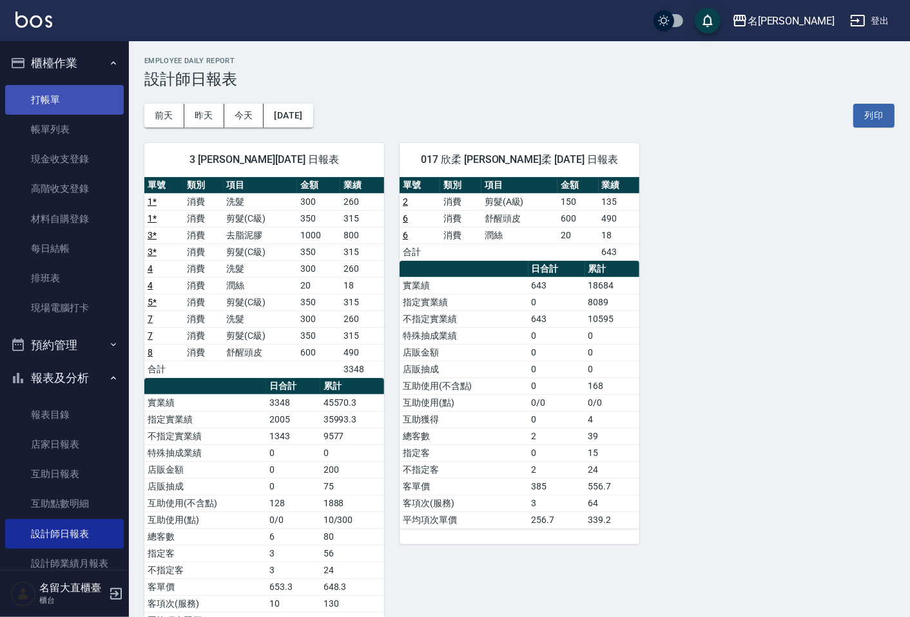
click at [66, 97] on link "打帳單" at bounding box center [64, 100] width 119 height 30
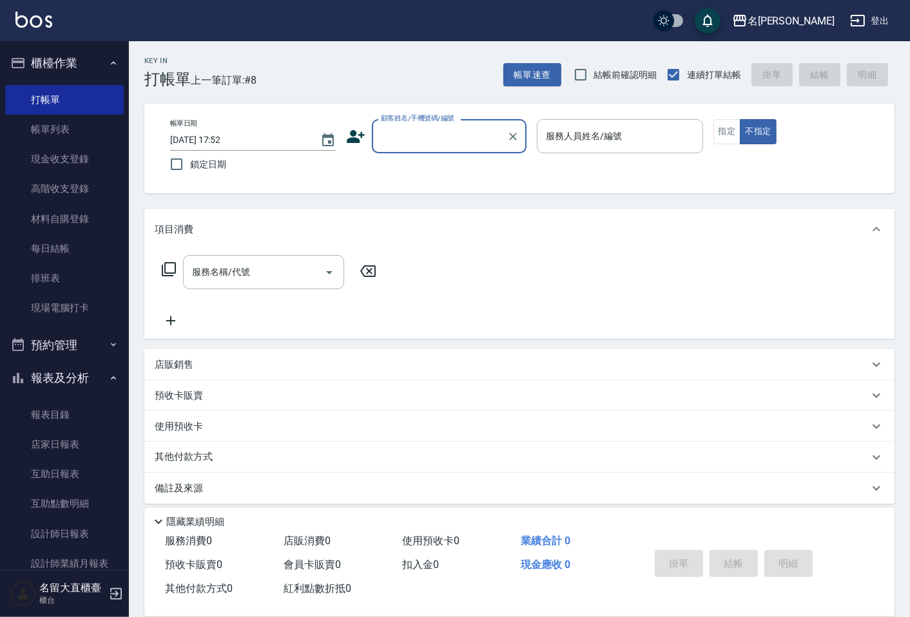
click at [427, 144] on input "顧客姓名/手機號碼/編號" at bounding box center [440, 136] width 124 height 23
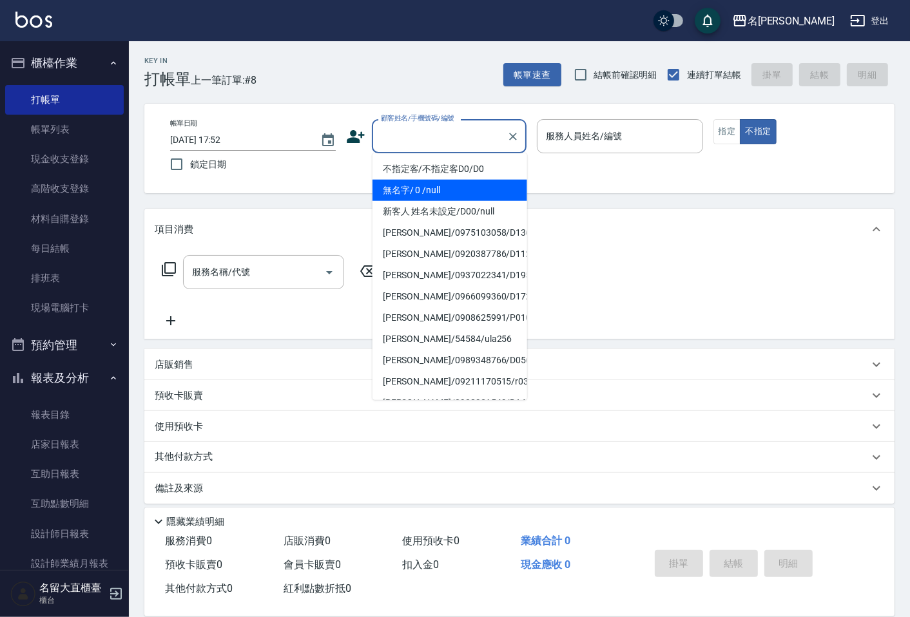
drag, startPoint x: 462, startPoint y: 185, endPoint x: 497, endPoint y: 175, distance: 36.3
click at [462, 184] on li "無名字/ 0 /null" at bounding box center [449, 190] width 155 height 21
type input "無名字/ 0 /null"
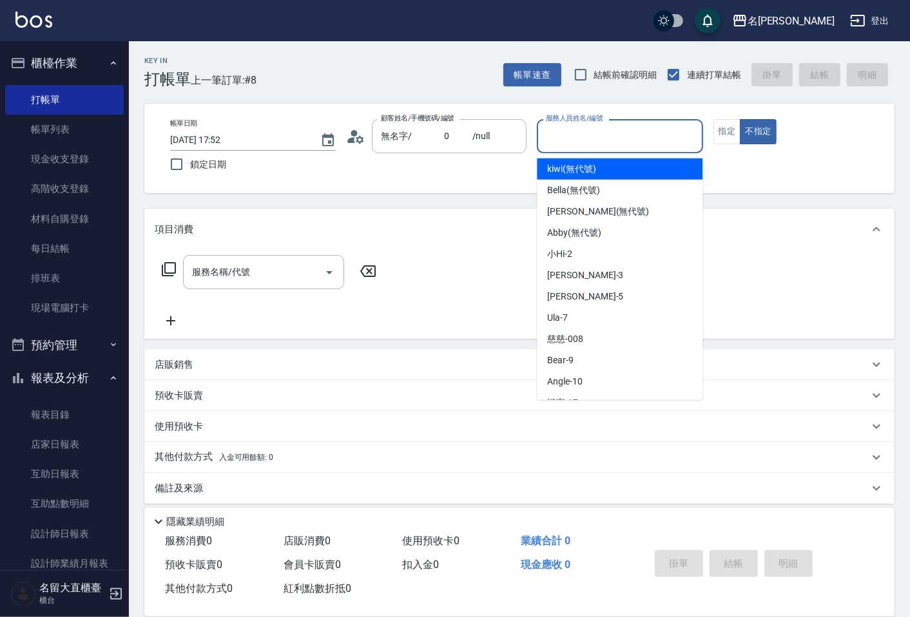
click at [596, 144] on input "服務人員姓名/編號" at bounding box center [620, 136] width 154 height 23
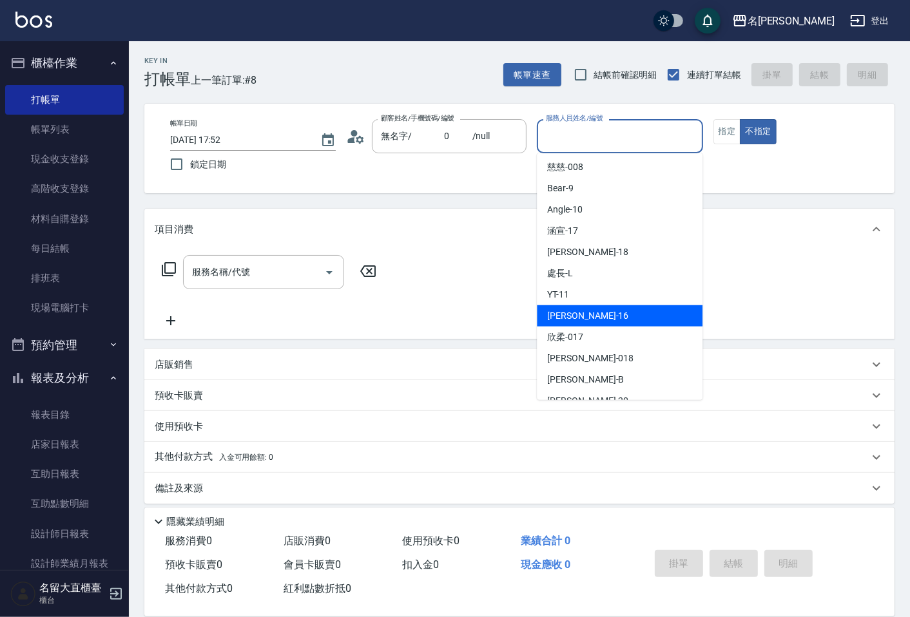
scroll to position [188, 0]
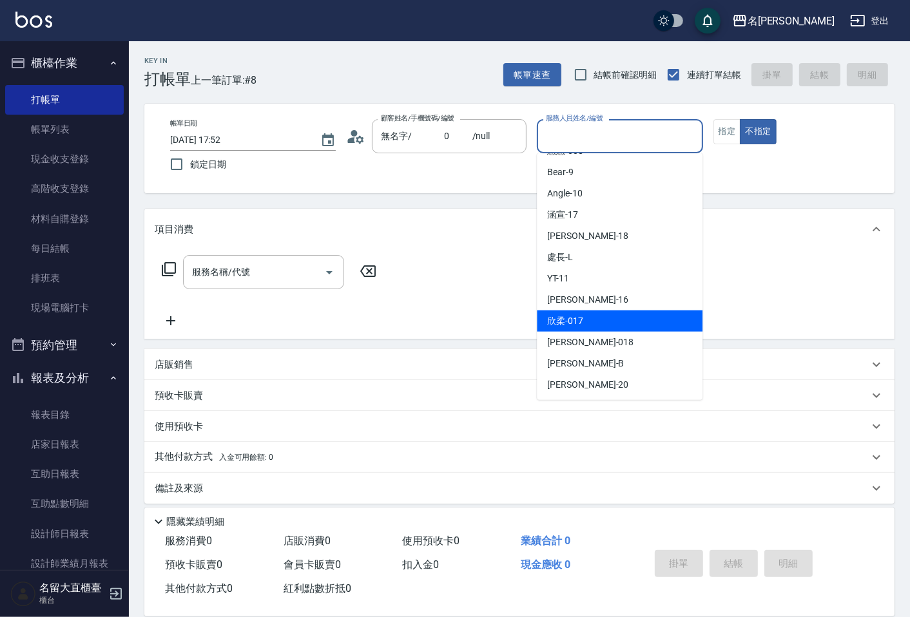
click at [585, 313] on div "欣柔 -017" at bounding box center [620, 321] width 166 height 21
type input "欣柔-017"
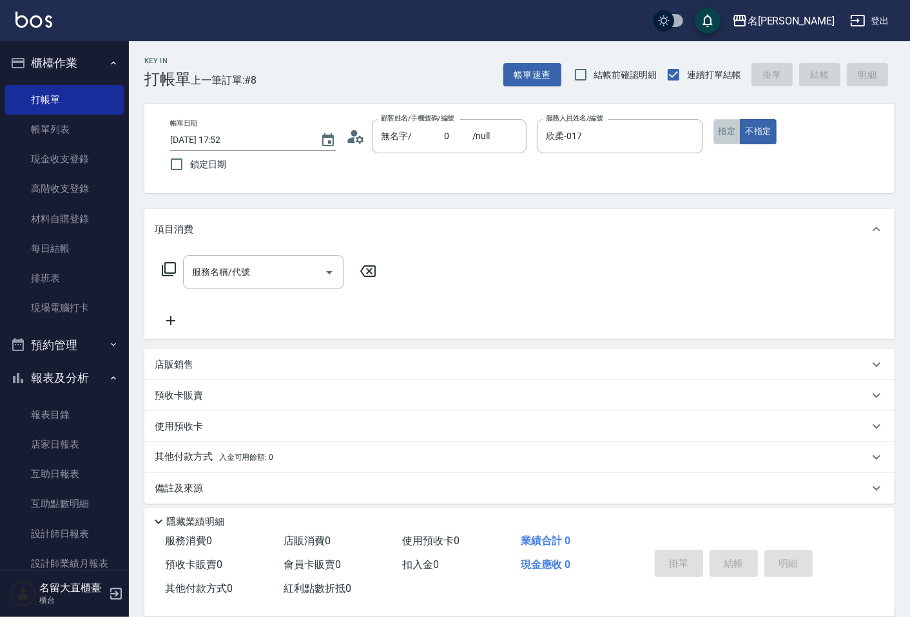
click at [726, 120] on button "指定" at bounding box center [727, 131] width 28 height 25
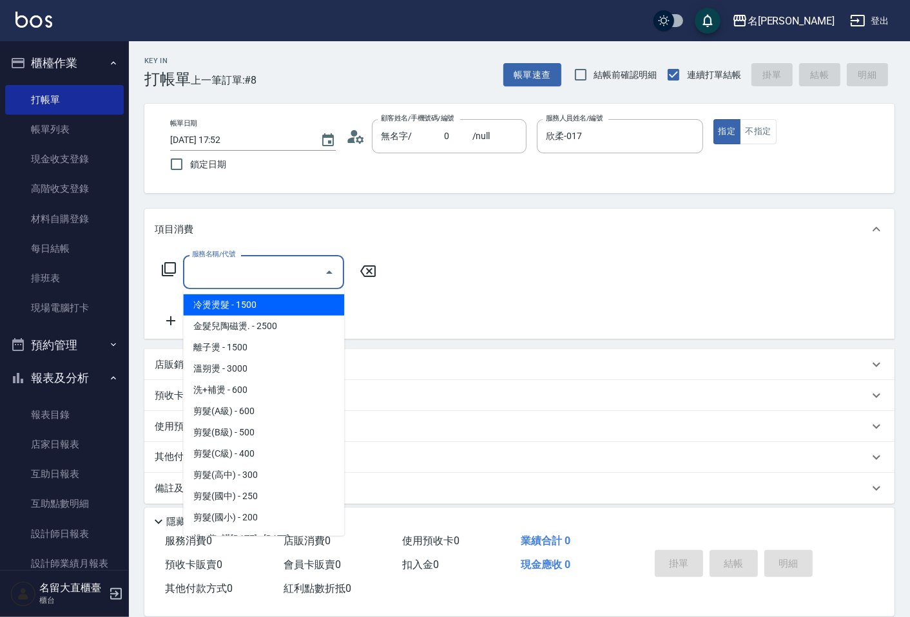
click at [254, 279] on input "服務名稱/代號" at bounding box center [254, 272] width 130 height 23
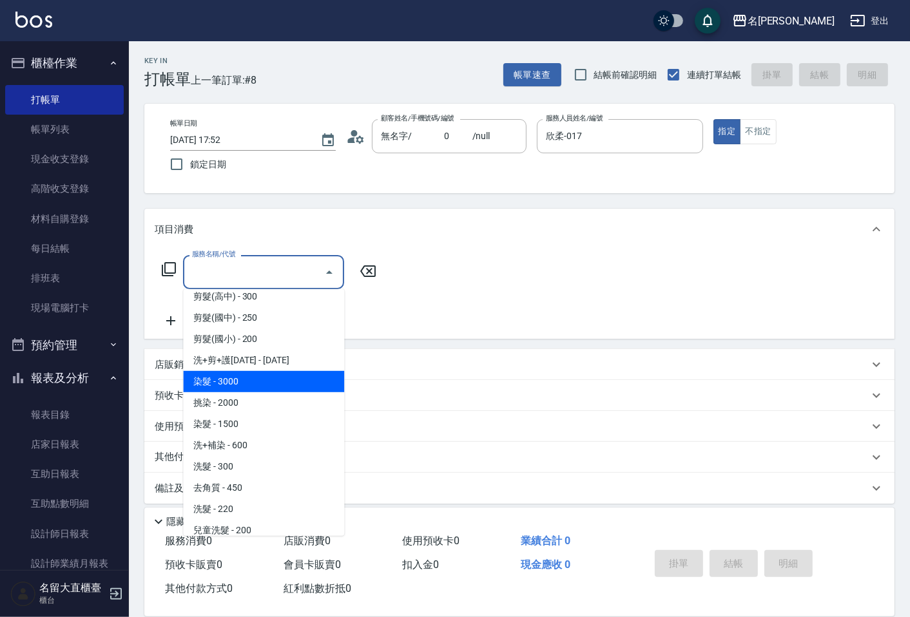
scroll to position [143, 0]
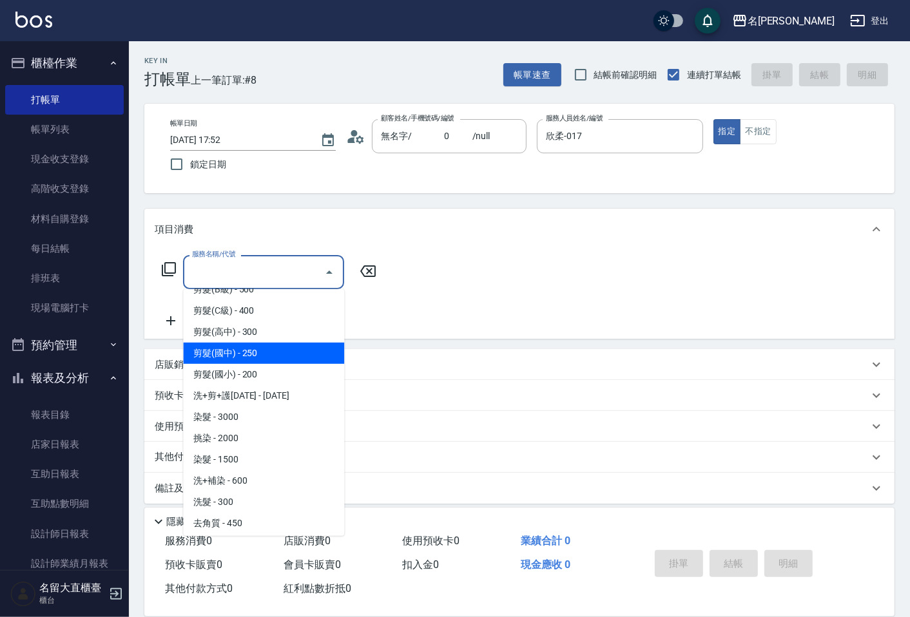
drag, startPoint x: 246, startPoint y: 359, endPoint x: 306, endPoint y: 339, distance: 63.8
click at [246, 358] on span "剪髮(國中) - 250" at bounding box center [263, 353] width 161 height 21
type input "剪髮(國中)(308)"
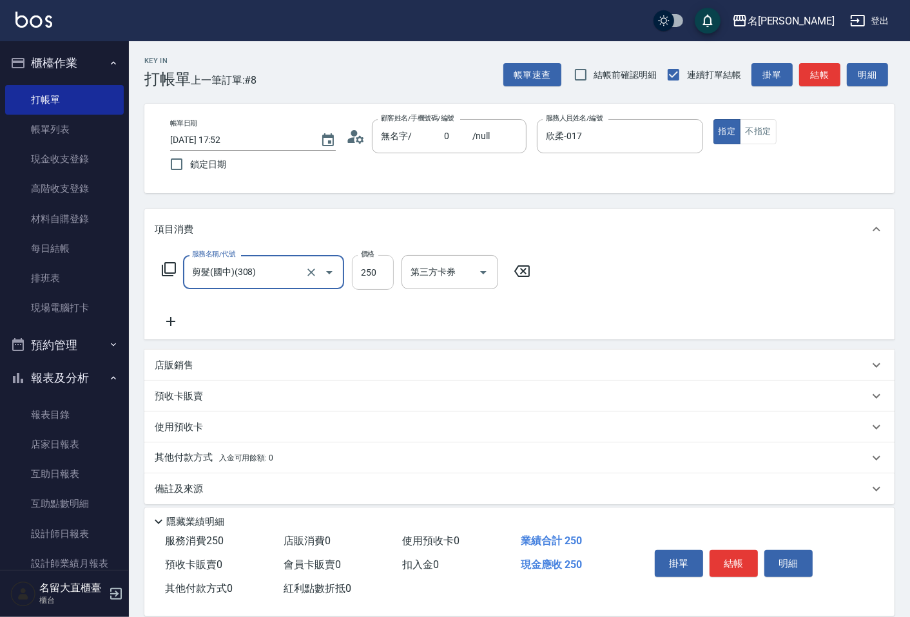
click at [374, 266] on input "250" at bounding box center [373, 272] width 42 height 35
type input "150"
click at [170, 317] on icon at bounding box center [170, 321] width 9 height 9
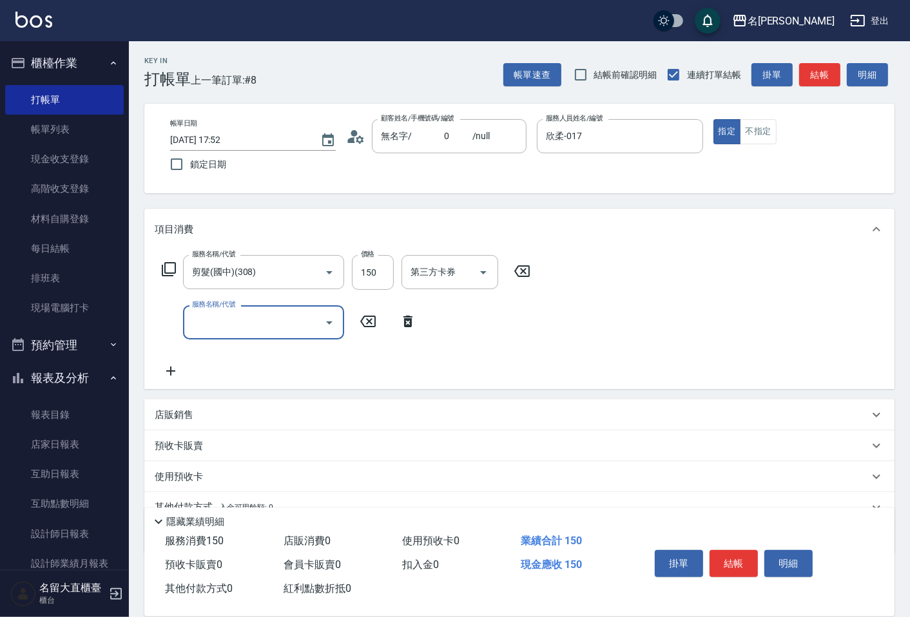
click at [192, 322] on input "服務名稱/代號" at bounding box center [254, 322] width 130 height 23
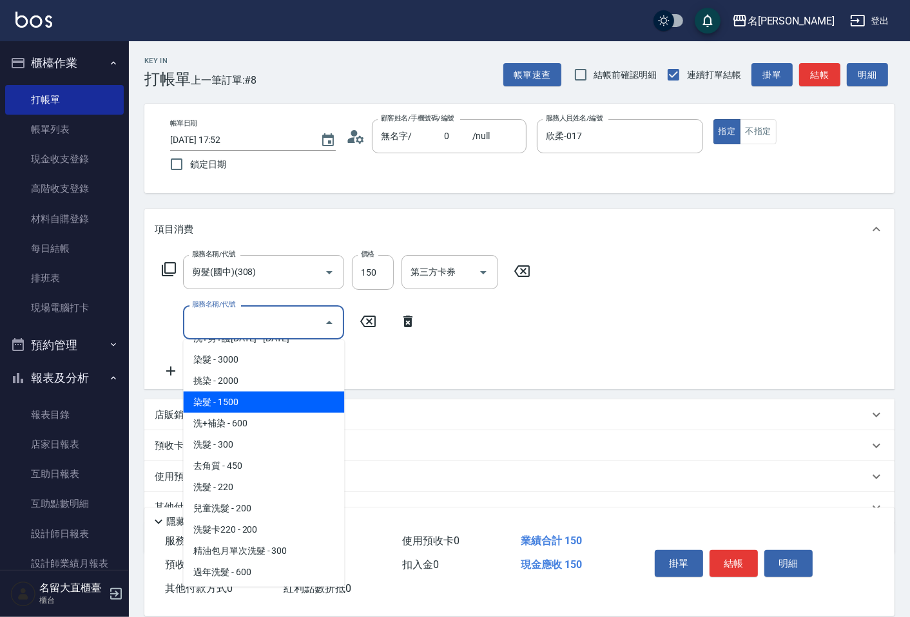
scroll to position [286, 0]
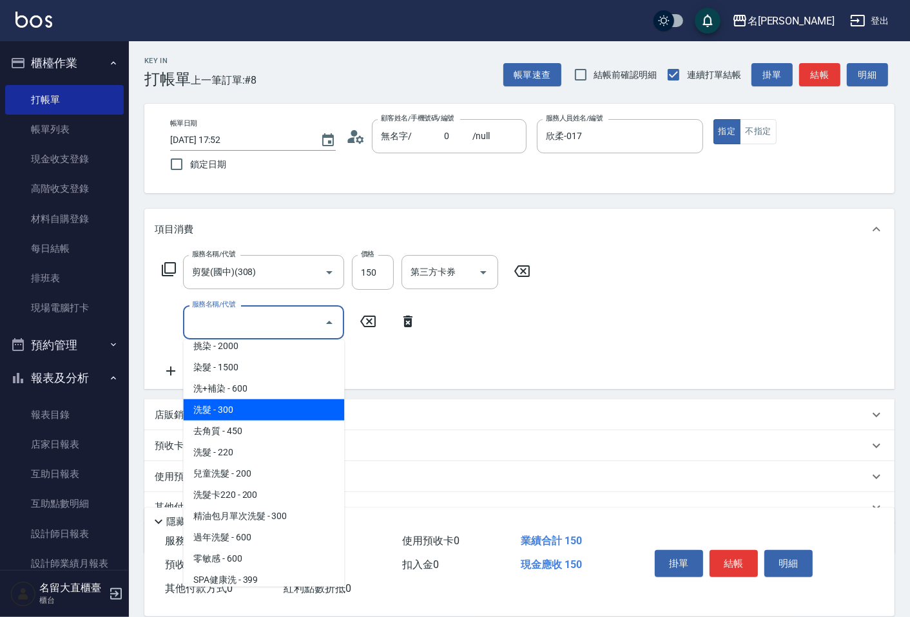
click at [228, 415] on span "洗髮 - 300" at bounding box center [263, 410] width 161 height 21
type input "洗髮(500)"
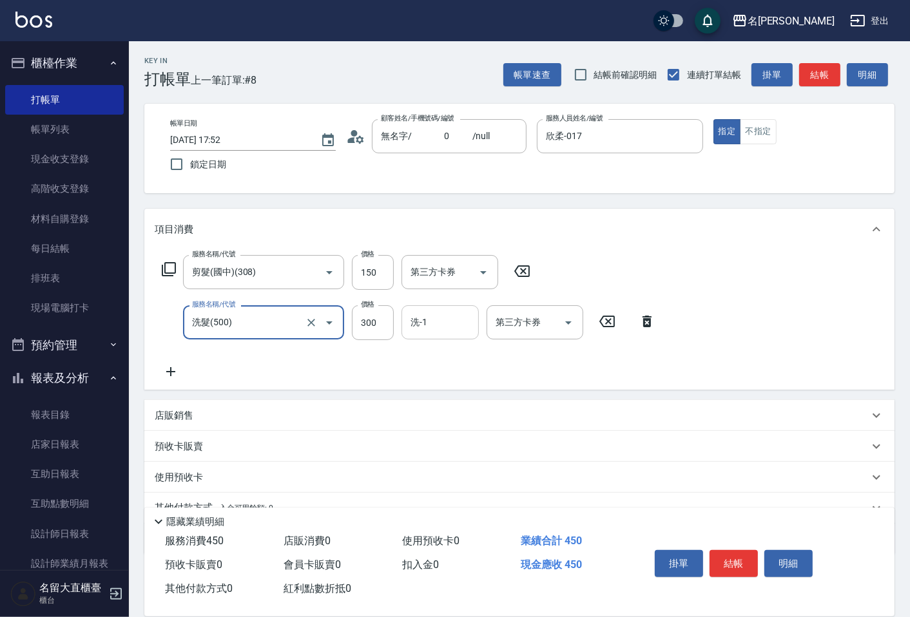
click at [436, 310] on div "洗-1" at bounding box center [439, 322] width 77 height 34
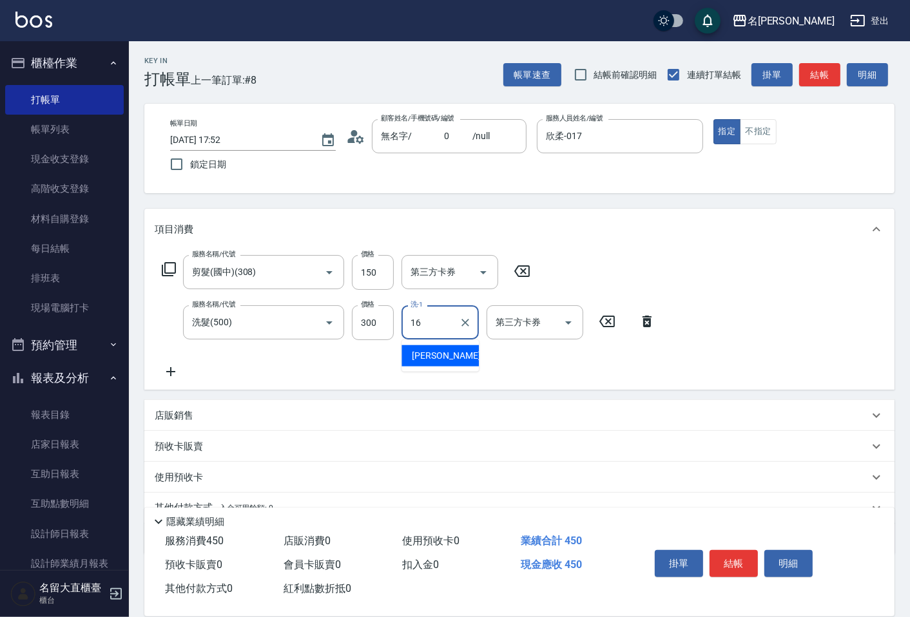
click at [434, 335] on div "16 洗-1" at bounding box center [439, 322] width 77 height 34
click at [432, 358] on span "[PERSON_NAME] -16" at bounding box center [452, 356] width 81 height 14
type input "[PERSON_NAME]-16"
click at [719, 551] on button "結帳" at bounding box center [734, 563] width 48 height 27
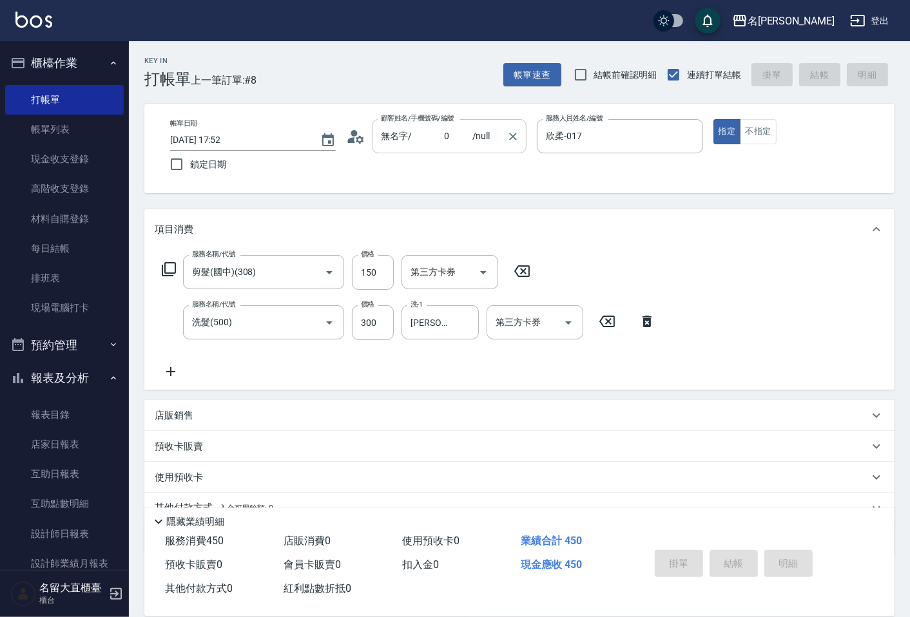
type input "[DATE] 17:53"
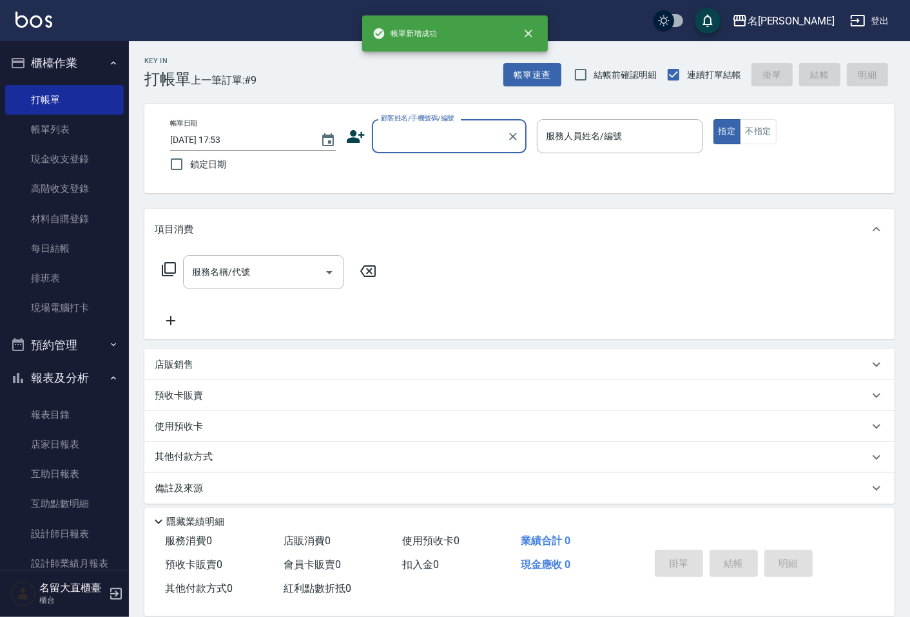
click at [410, 137] on input "顧客姓名/手機號碼/編號" at bounding box center [440, 136] width 124 height 23
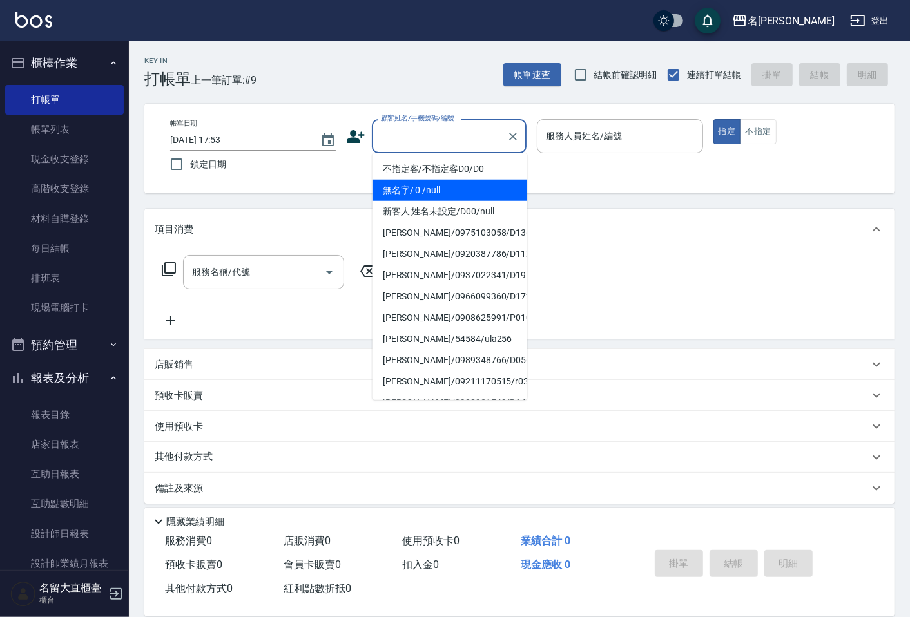
click at [416, 180] on li "無名字/ 0 /null" at bounding box center [449, 190] width 155 height 21
type input "無名字/ 0 /null"
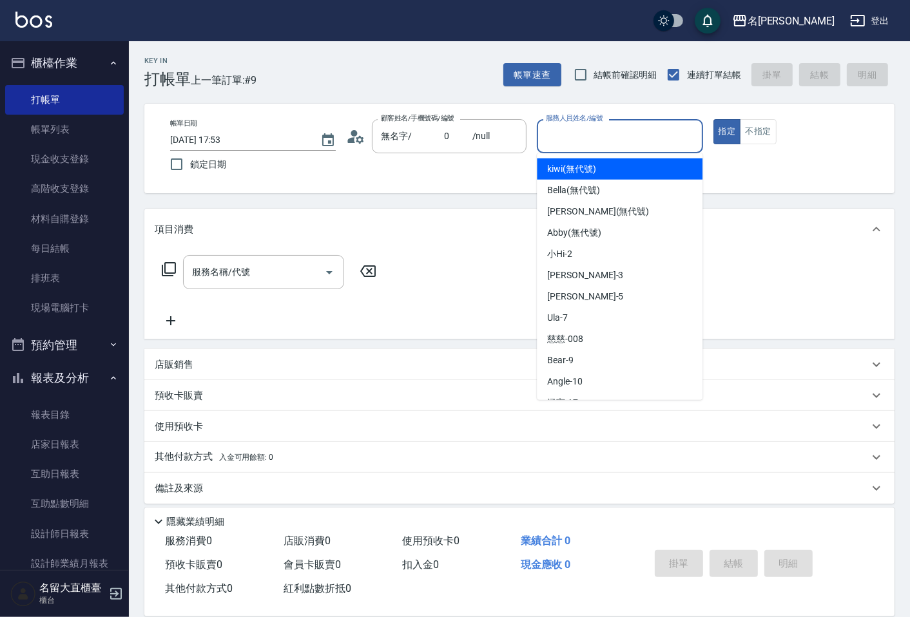
click at [546, 136] on input "服務人員姓名/編號" at bounding box center [620, 136] width 154 height 23
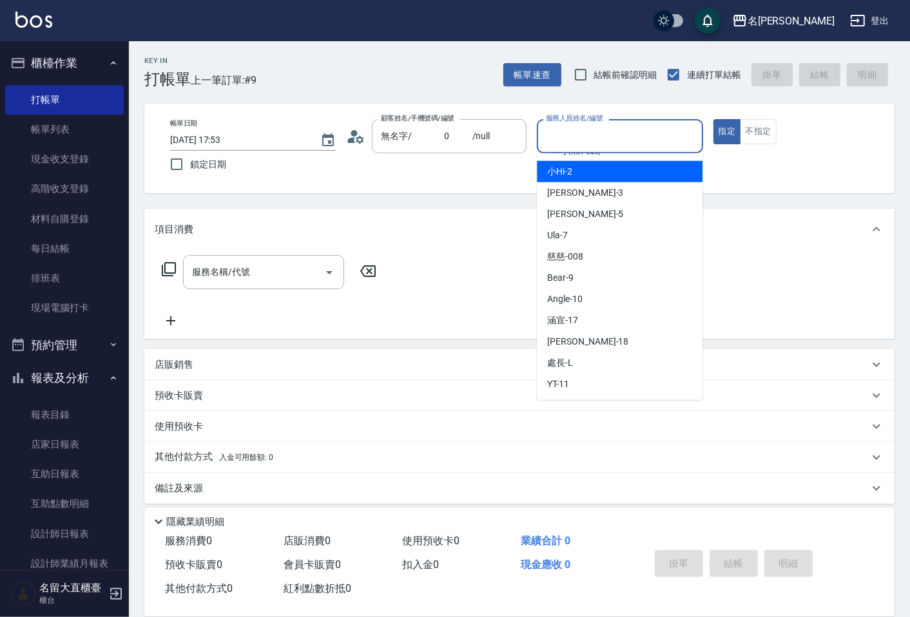
scroll to position [188, 0]
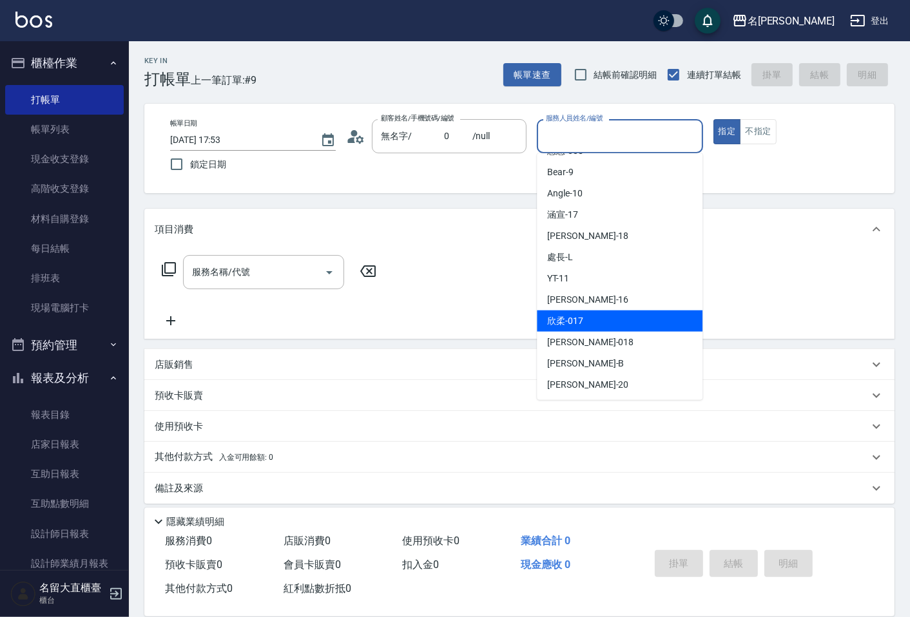
click at [602, 311] on div "欣柔 -017" at bounding box center [620, 321] width 166 height 21
type input "欣柔-017"
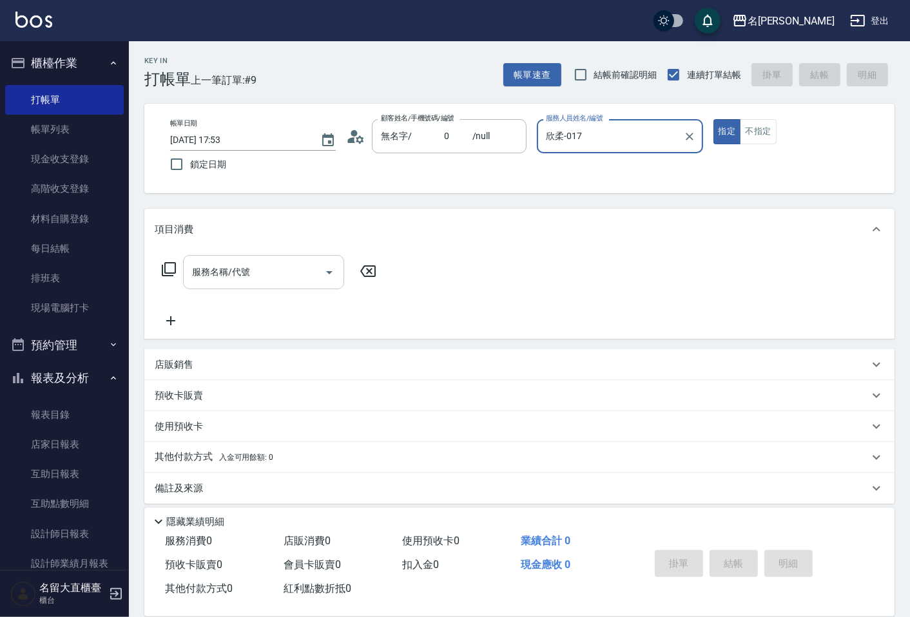
click at [285, 277] on input "服務名稱/代號" at bounding box center [254, 272] width 130 height 23
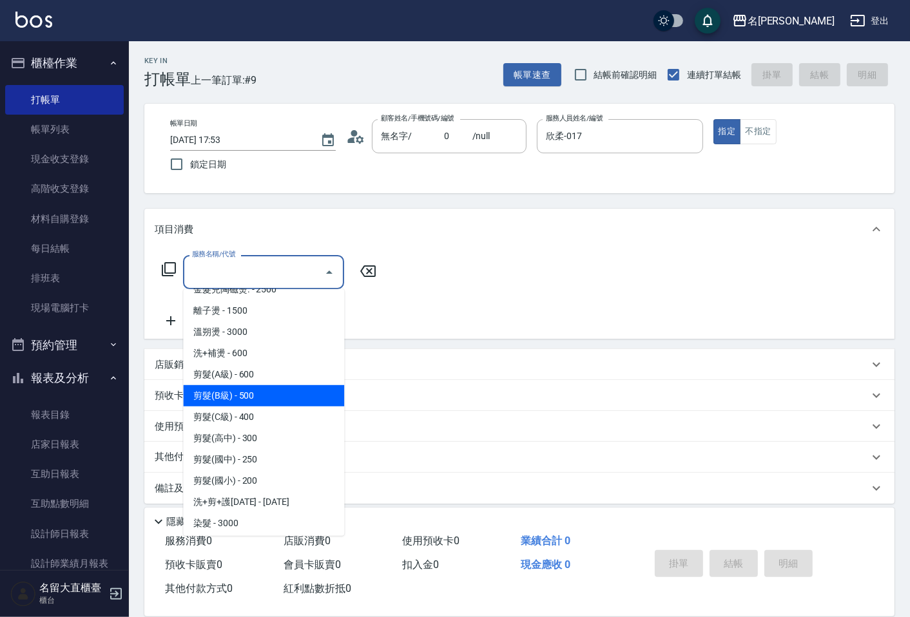
scroll to position [72, 0]
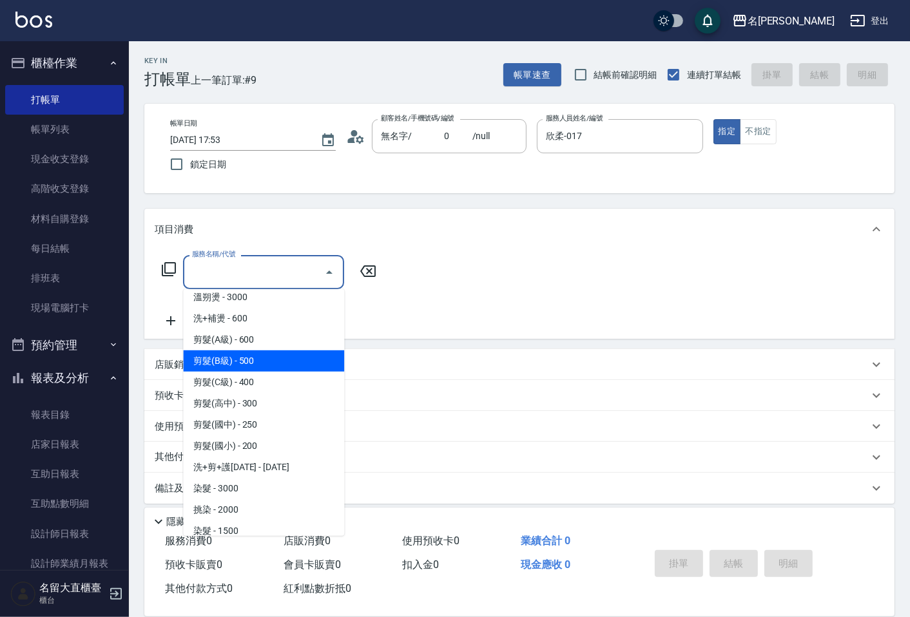
click at [235, 358] on span "剪髮(B級) - 500" at bounding box center [263, 361] width 161 height 21
type input "剪髮(B級)(302)"
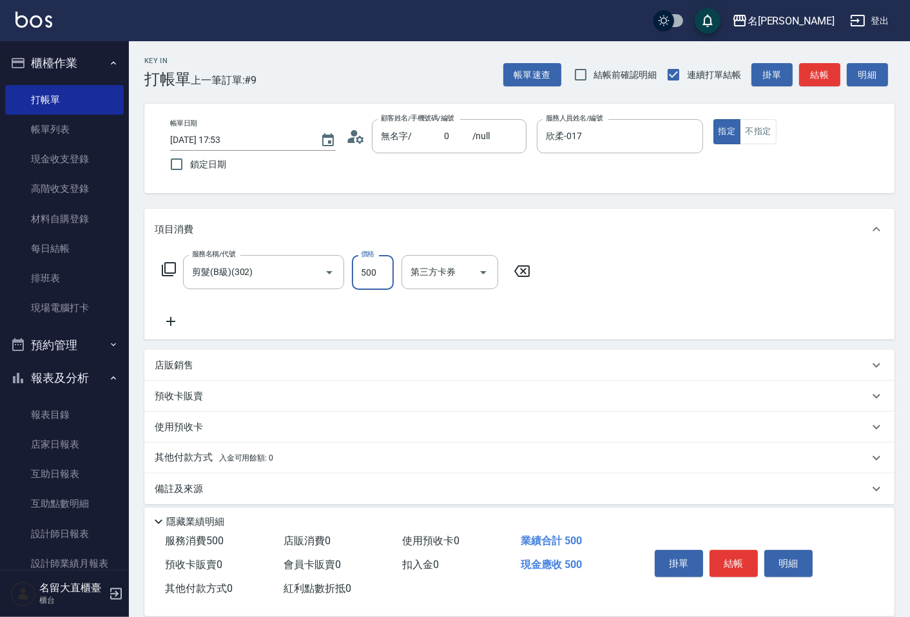
click at [366, 271] on input "500" at bounding box center [373, 272] width 42 height 35
type input "150"
click at [171, 322] on icon at bounding box center [170, 321] width 9 height 9
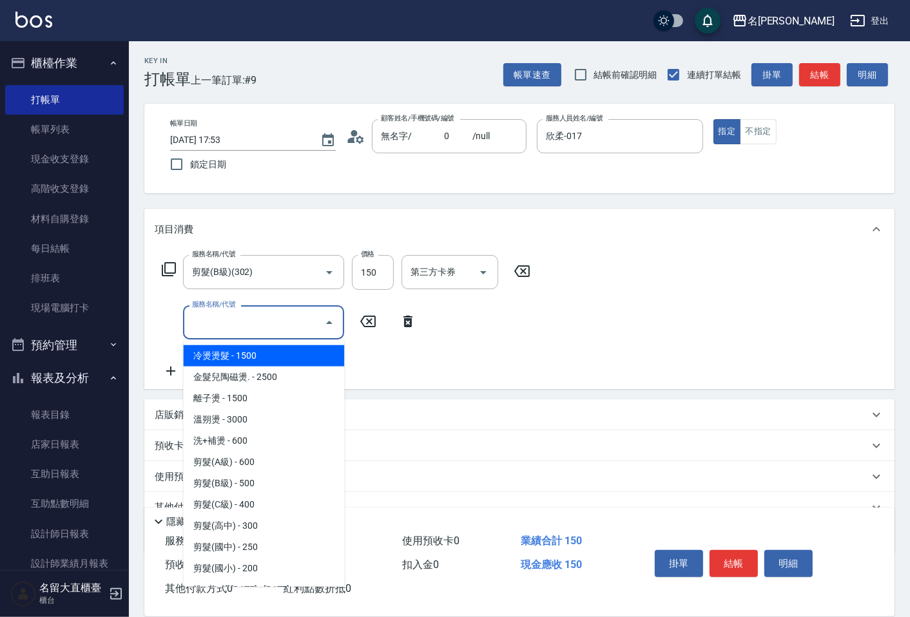
click at [192, 318] on input "服務名稱/代號" at bounding box center [254, 322] width 130 height 23
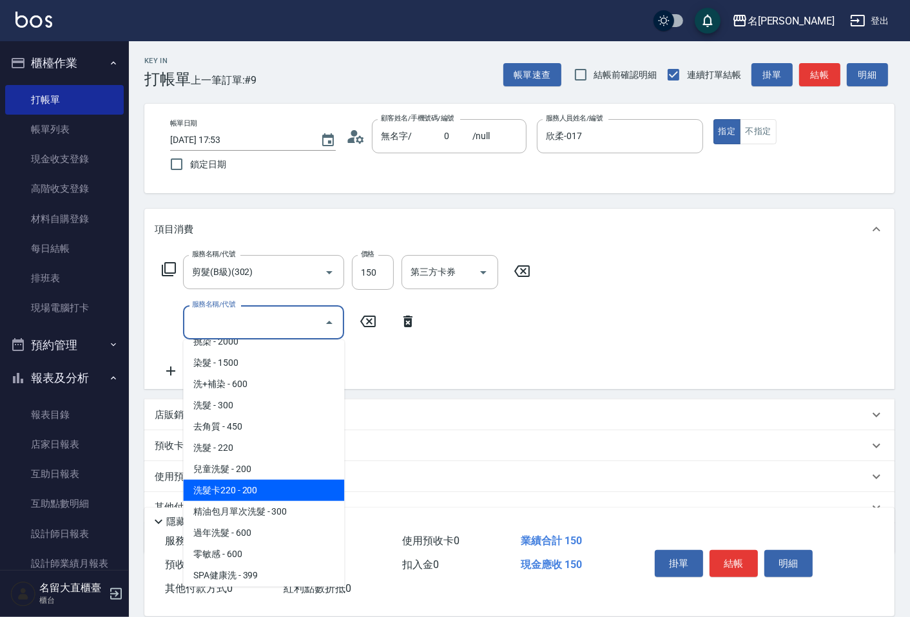
scroll to position [215, 0]
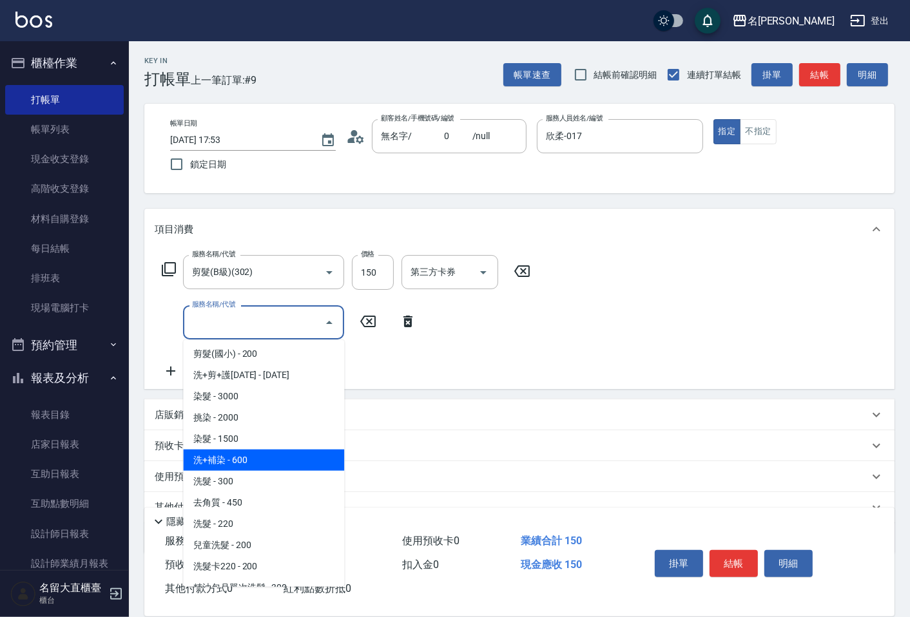
click at [227, 479] on span "洗髮 - 300" at bounding box center [263, 481] width 161 height 21
type input "洗髮(500)"
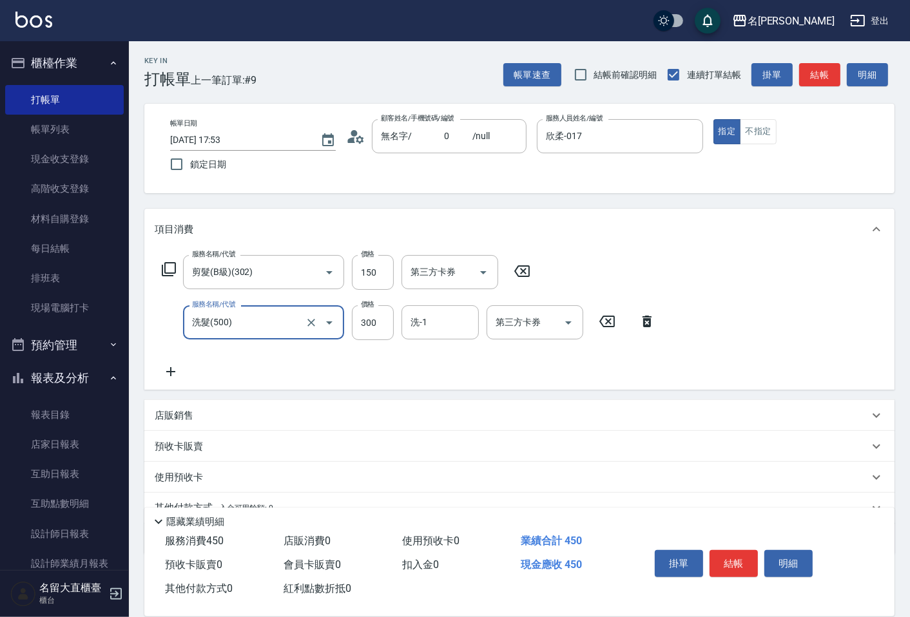
click at [169, 371] on icon at bounding box center [171, 371] width 32 height 15
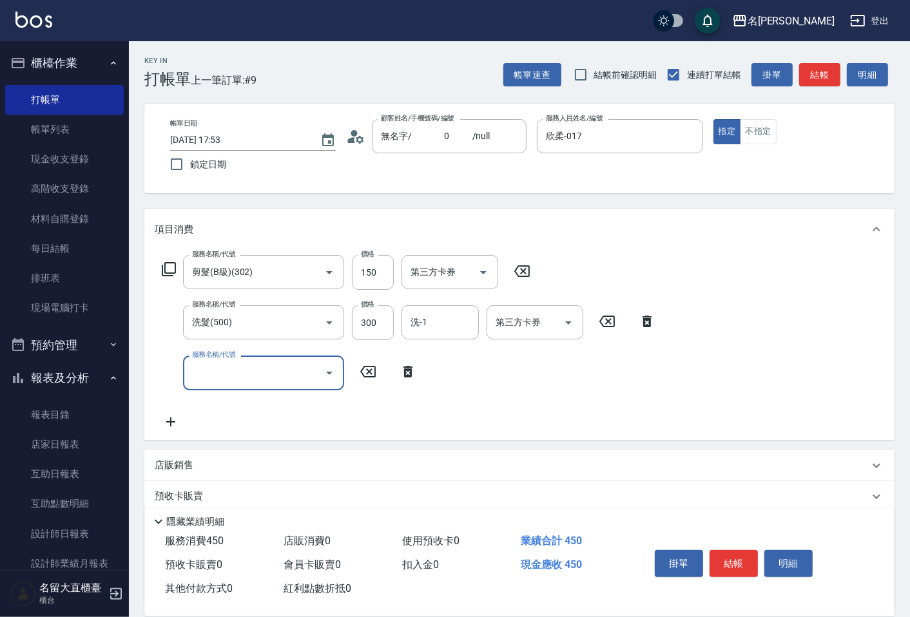
click at [198, 369] on input "服務名稱/代號" at bounding box center [254, 373] width 130 height 23
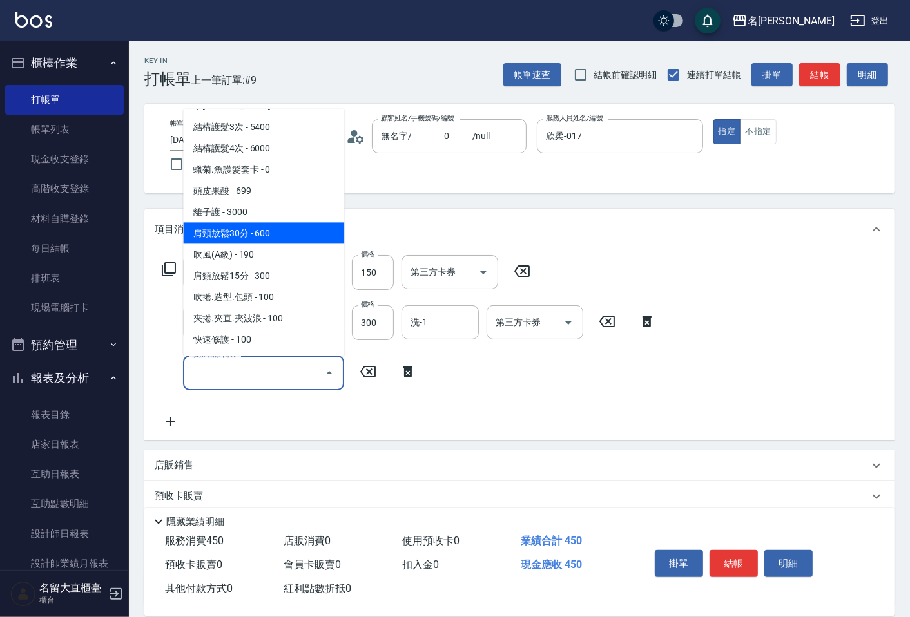
scroll to position [1145, 0]
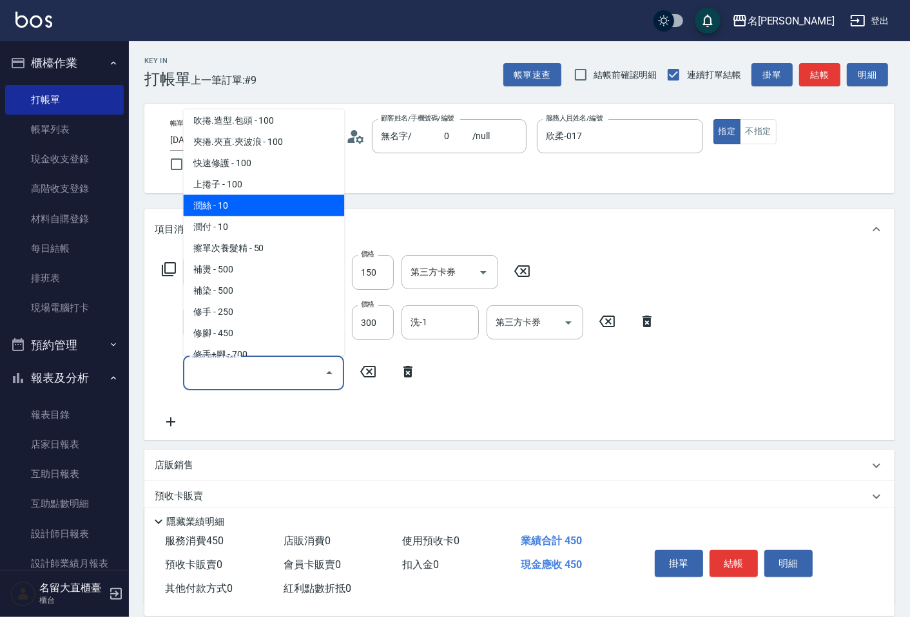
click at [234, 195] on span "潤絲 - 10" at bounding box center [263, 205] width 161 height 21
type input "潤絲(802)"
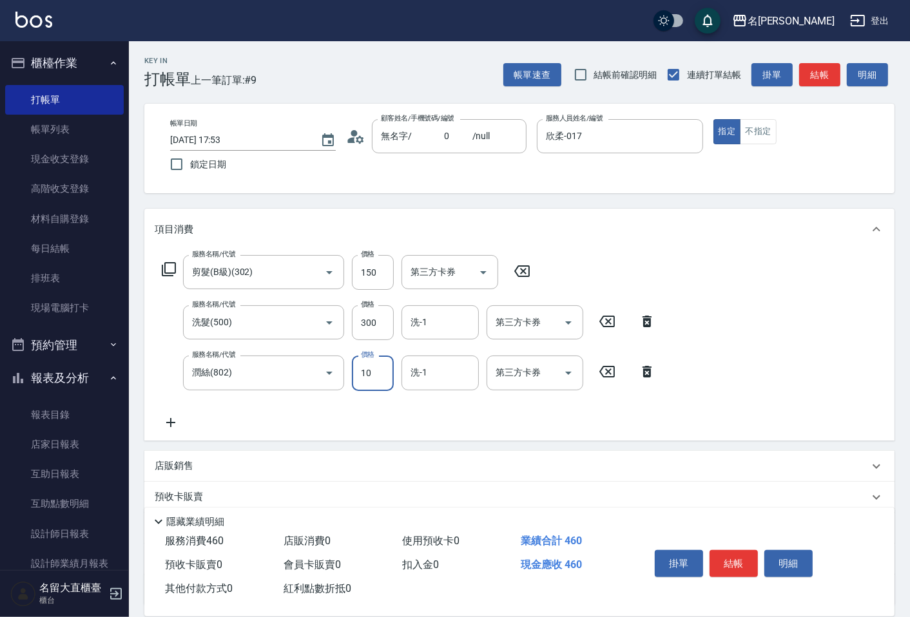
click at [377, 359] on input "10" at bounding box center [373, 373] width 42 height 35
type input "20"
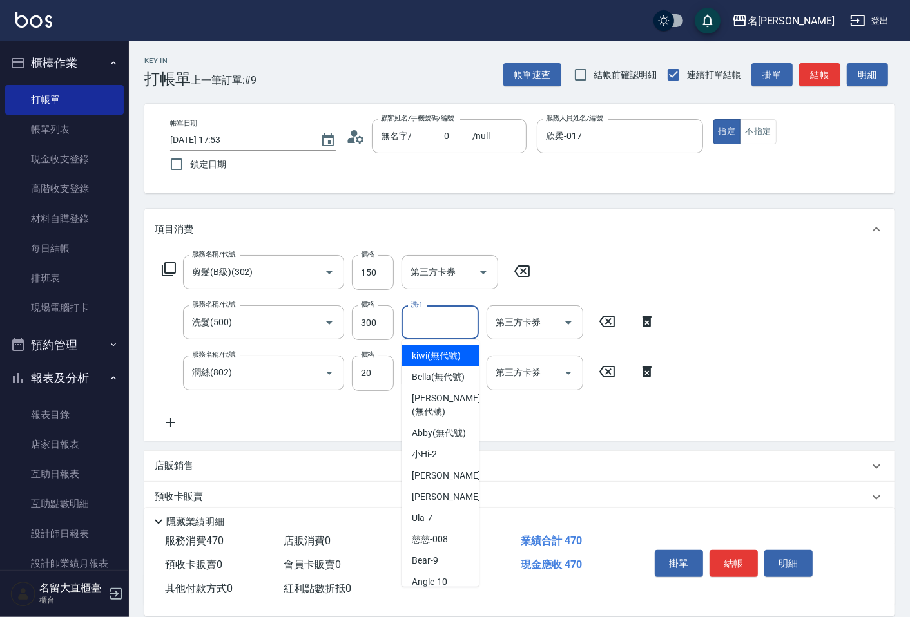
click at [440, 331] on input "洗-1" at bounding box center [440, 322] width 66 height 23
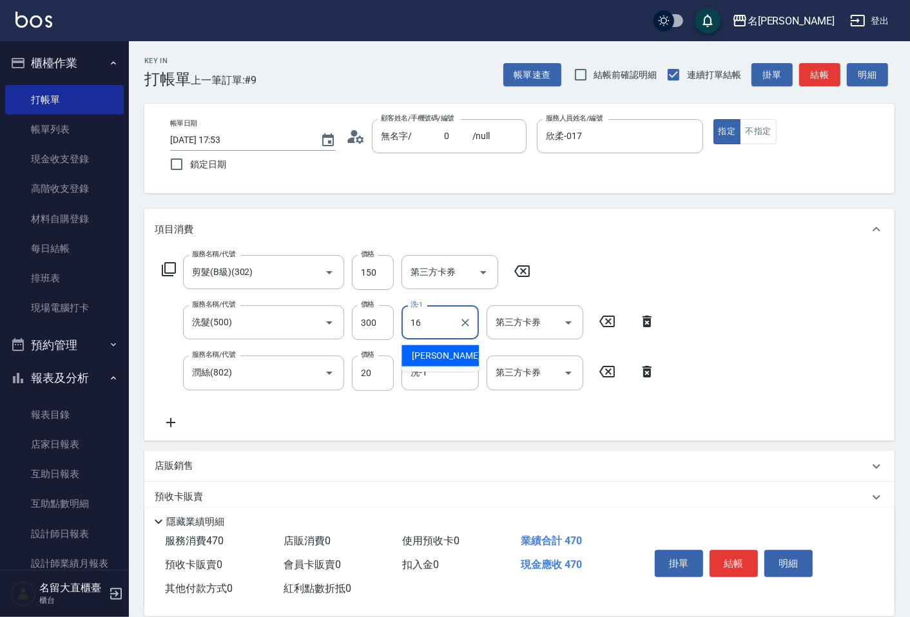
click at [438, 349] on span "[PERSON_NAME] -16" at bounding box center [452, 356] width 81 height 14
type input "[PERSON_NAME]-16"
click at [432, 372] on input "洗-1" at bounding box center [440, 373] width 66 height 23
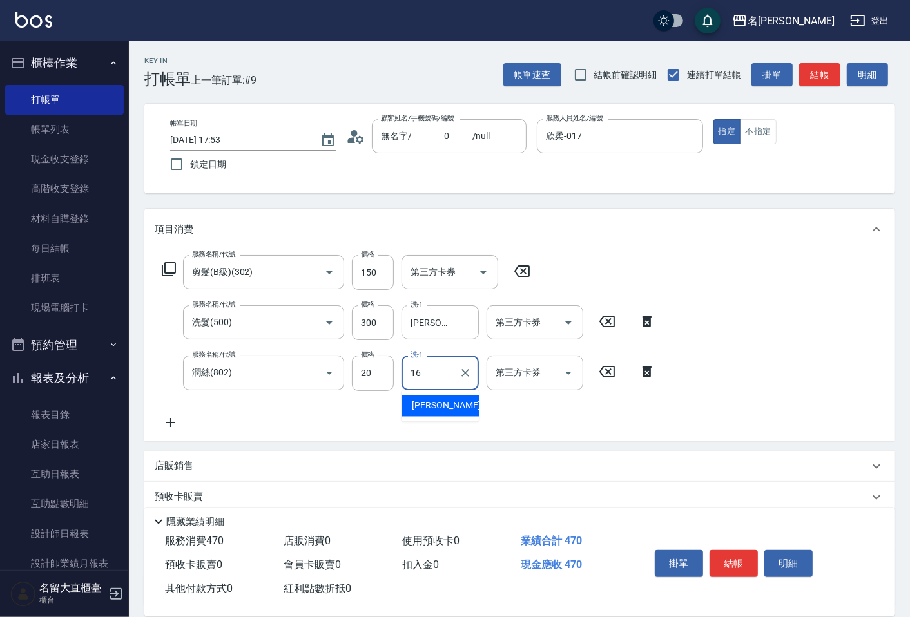
click at [443, 414] on div "[PERSON_NAME] -16" at bounding box center [439, 406] width 77 height 21
type input "[PERSON_NAME]-16"
click at [733, 563] on button "結帳" at bounding box center [734, 563] width 48 height 27
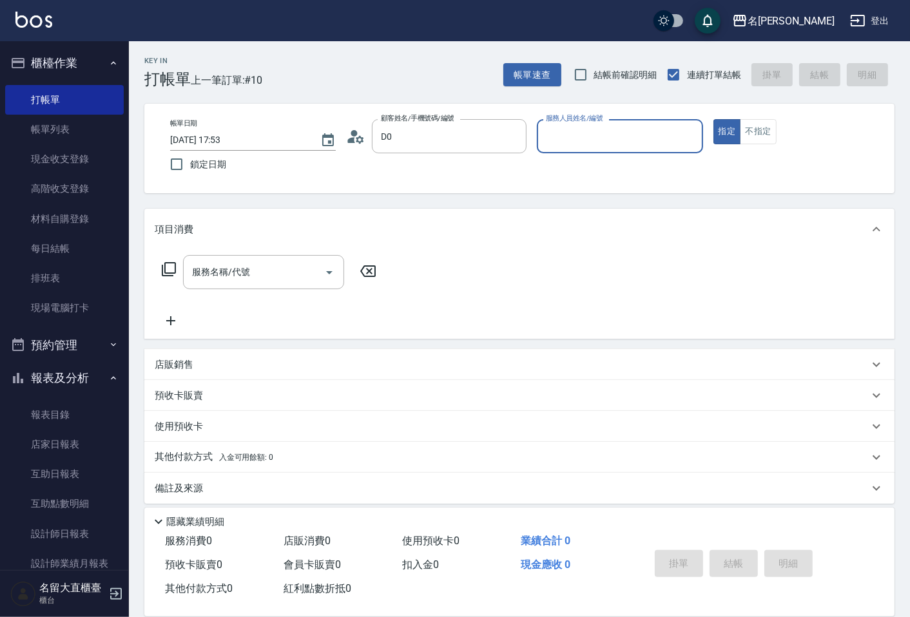
type input "不指定客/不指定客D0/D0"
type input "[PERSON_NAME]3"
click at [713, 119] on button "指定" at bounding box center [727, 131] width 28 height 25
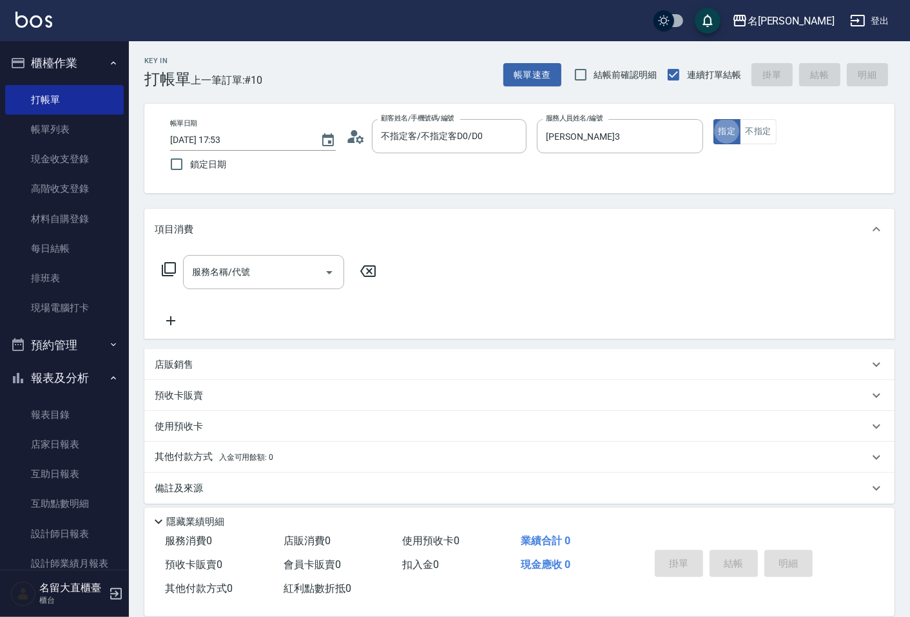
type button "true"
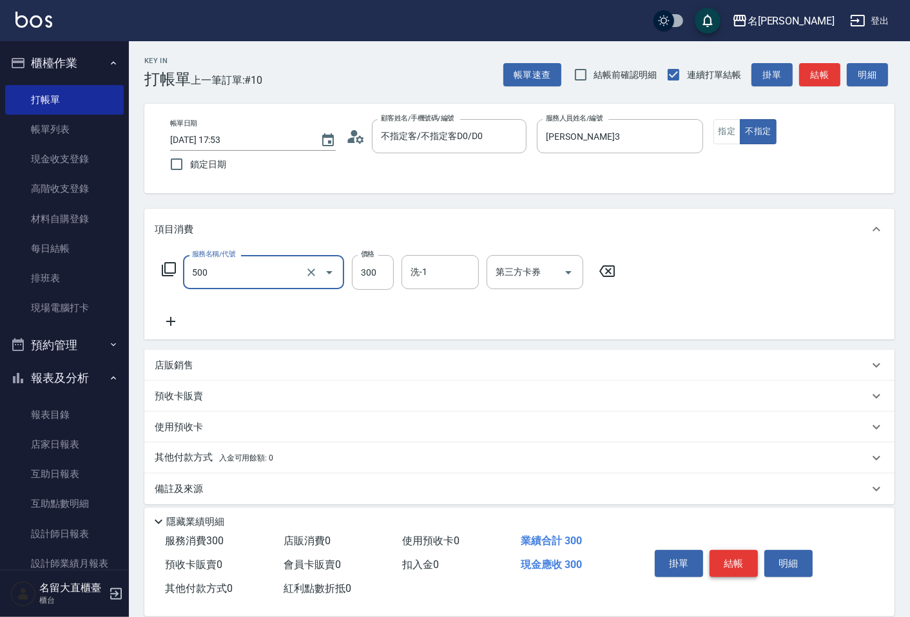
type input "洗髮(500)"
drag, startPoint x: 730, startPoint y: 561, endPoint x: 260, endPoint y: 273, distance: 551.1
click at [260, 273] on input "洗髮(500)" at bounding box center [245, 272] width 113 height 23
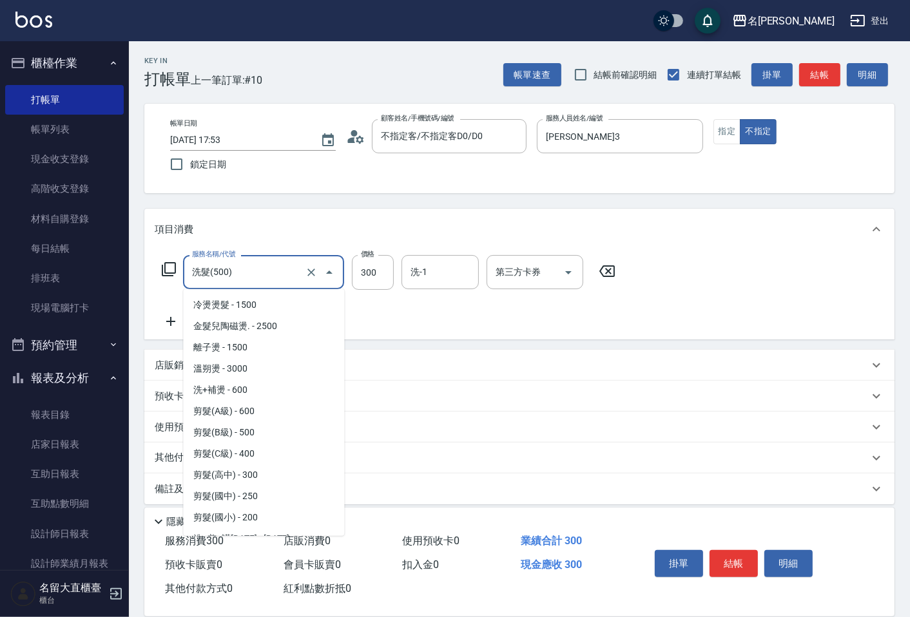
click at [260, 273] on input "洗髮(500)" at bounding box center [245, 272] width 113 height 23
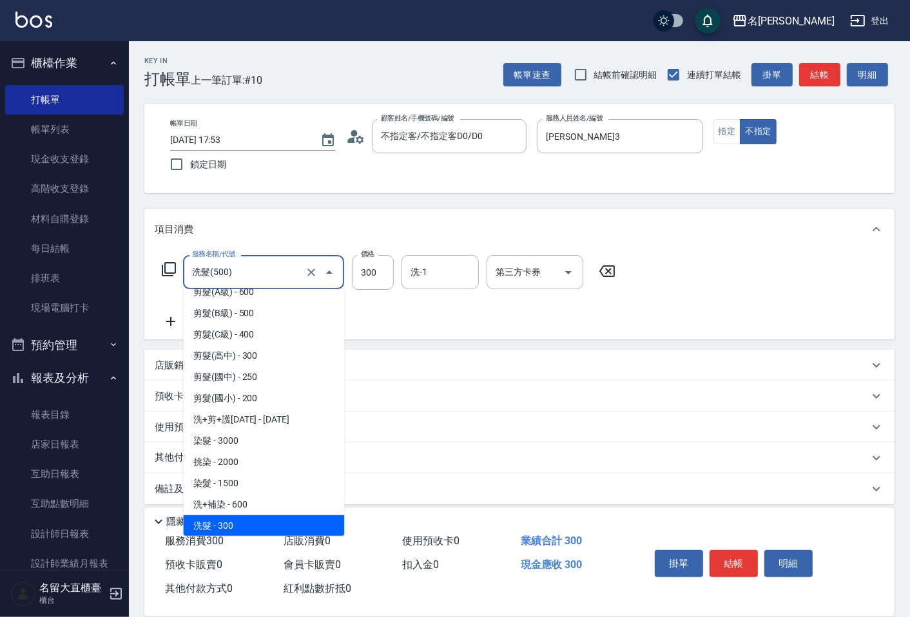
click at [260, 273] on input "洗髮(500)" at bounding box center [245, 272] width 113 height 23
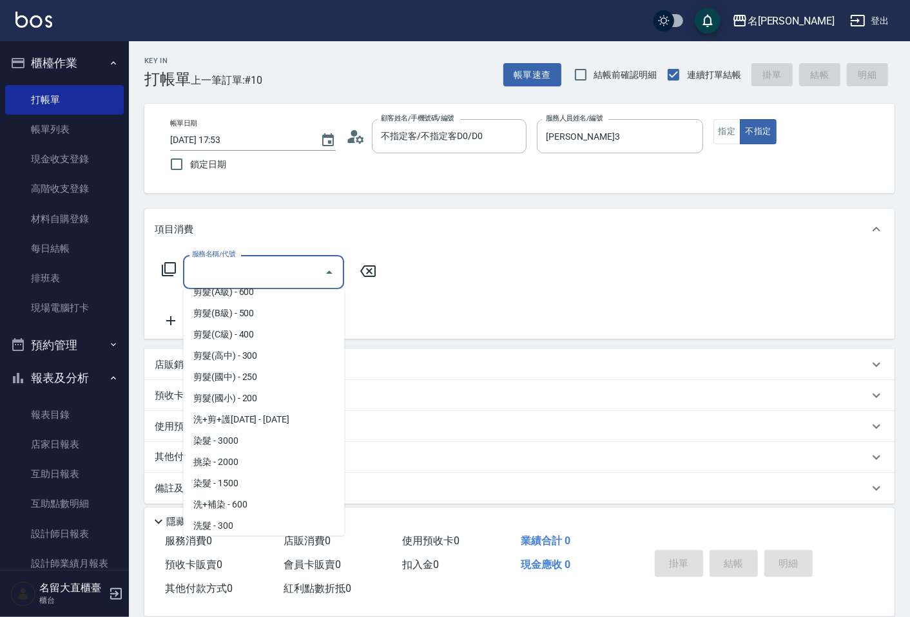
scroll to position [0, 0]
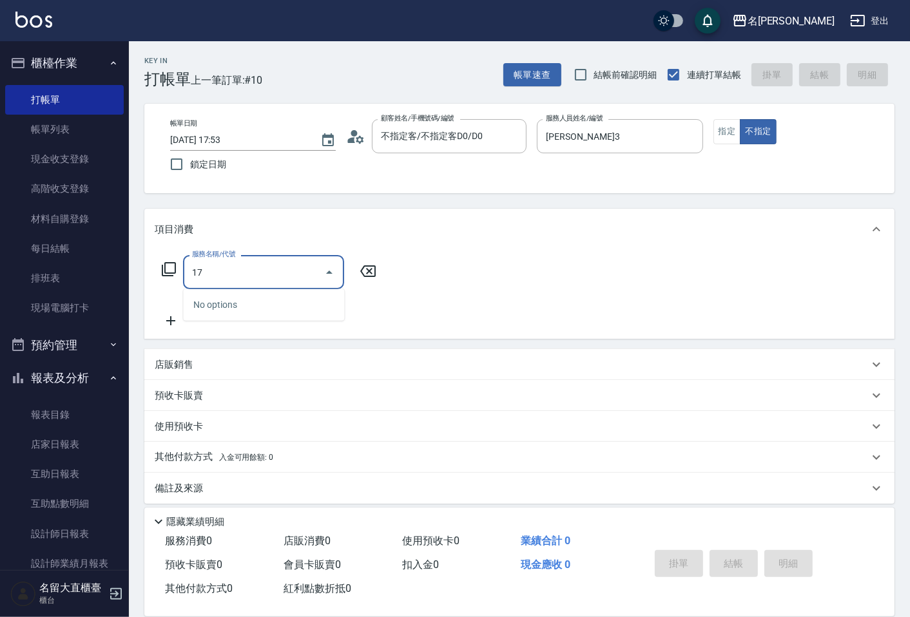
type input "1"
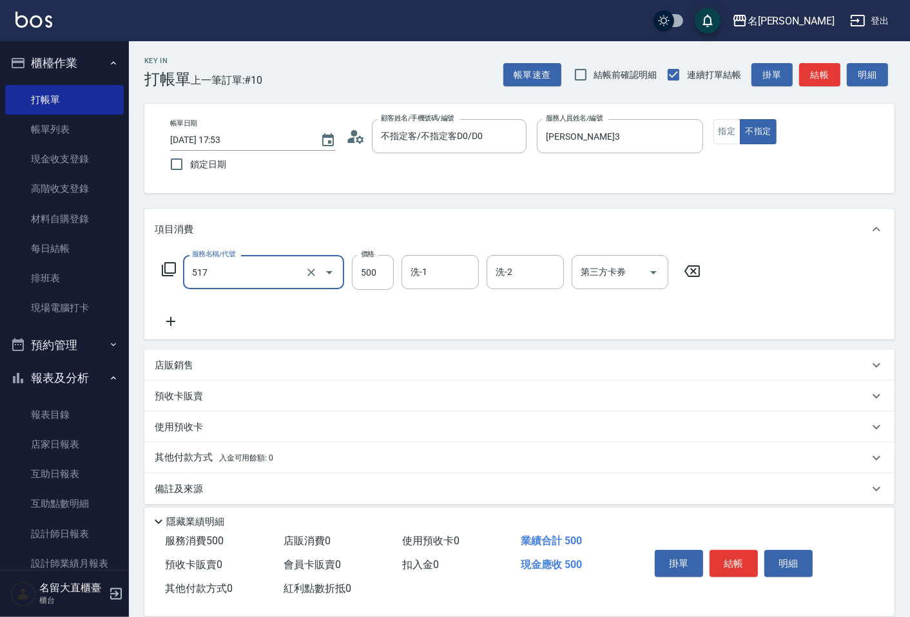
type input "舒醒頭皮(517)"
type input "600"
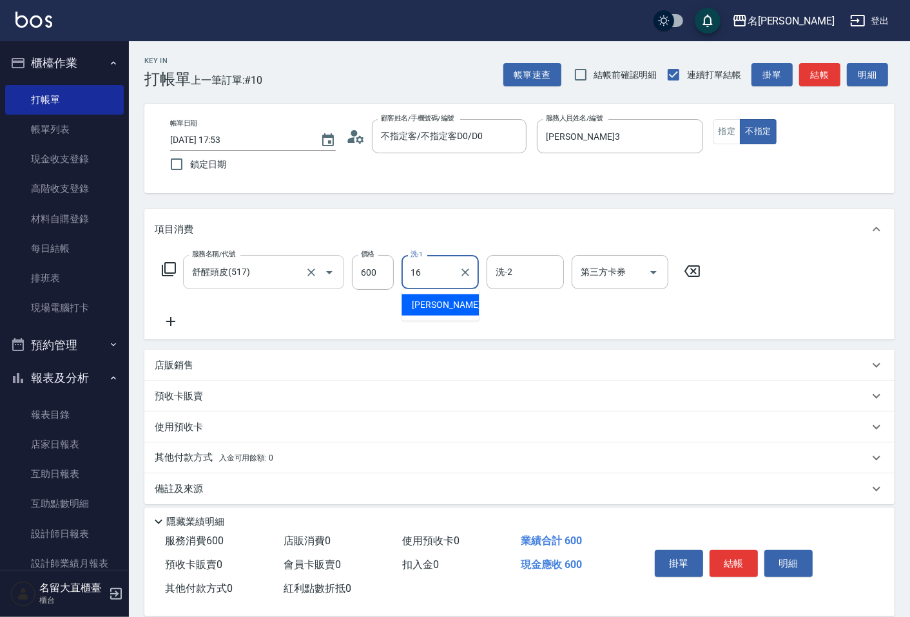
type input "[PERSON_NAME]-16"
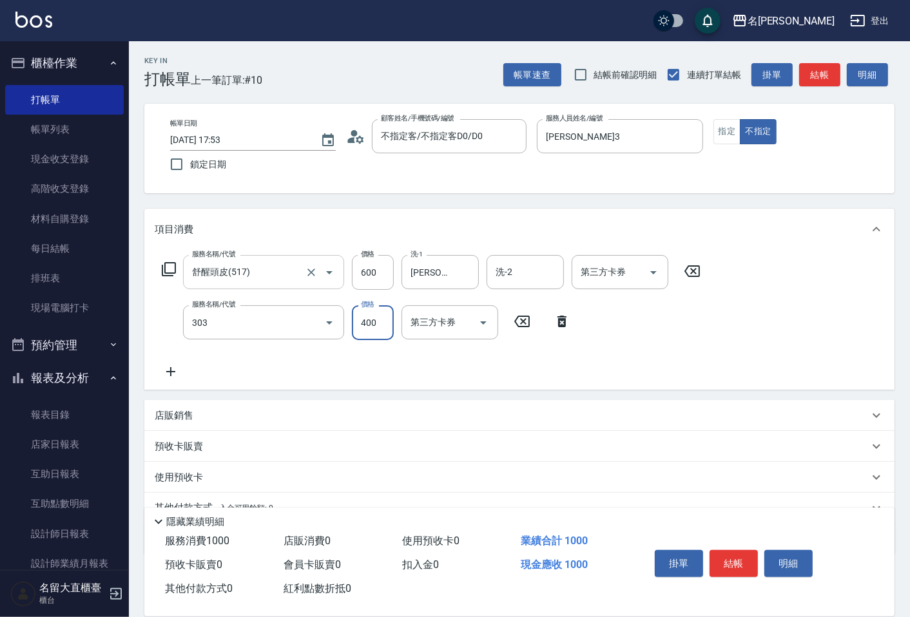
type input "剪髮(C級)(303)"
type input "350"
click at [815, 68] on button "結帳" at bounding box center [819, 75] width 41 height 24
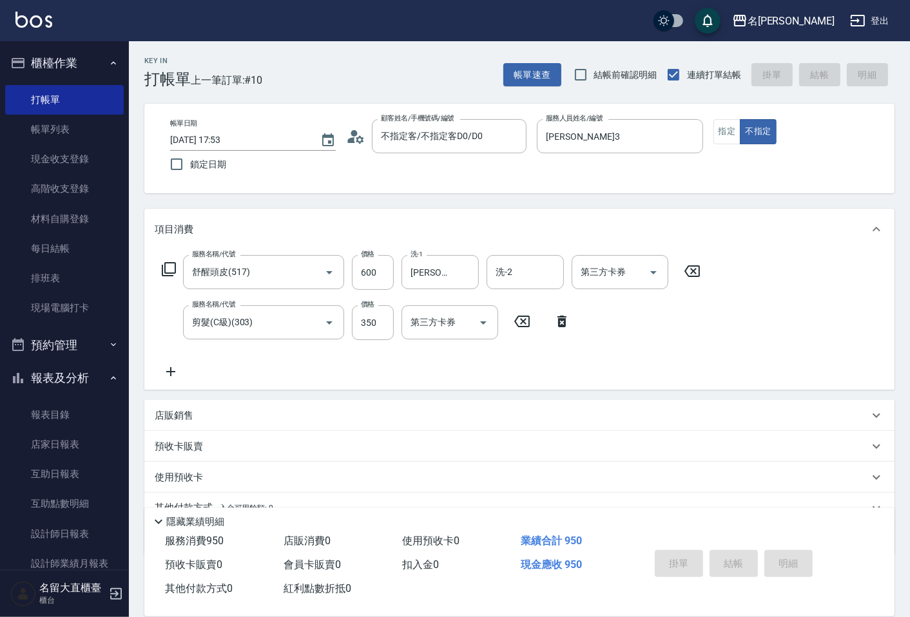
type input "[DATE] 18:09"
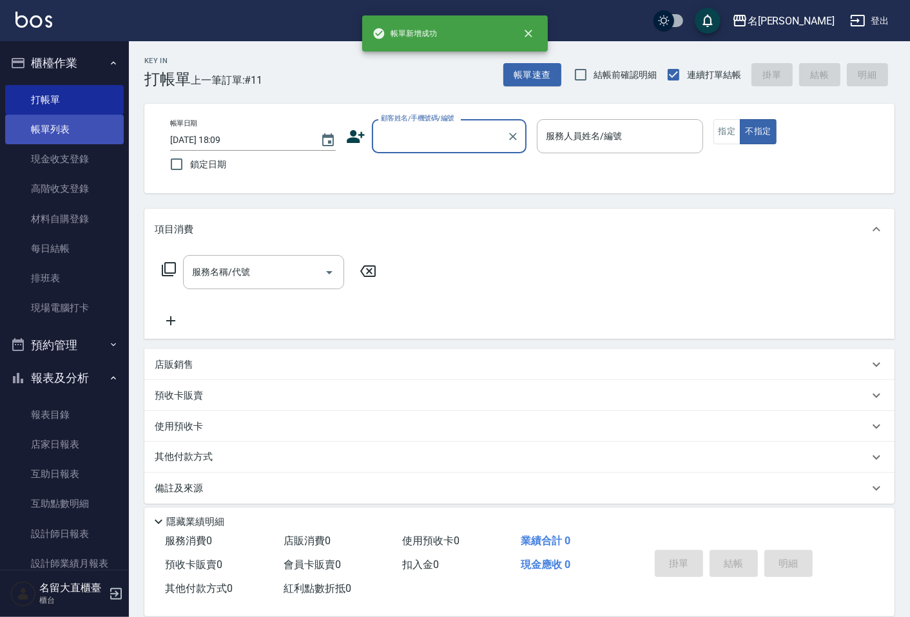
click at [84, 126] on link "帳單列表" at bounding box center [64, 130] width 119 height 30
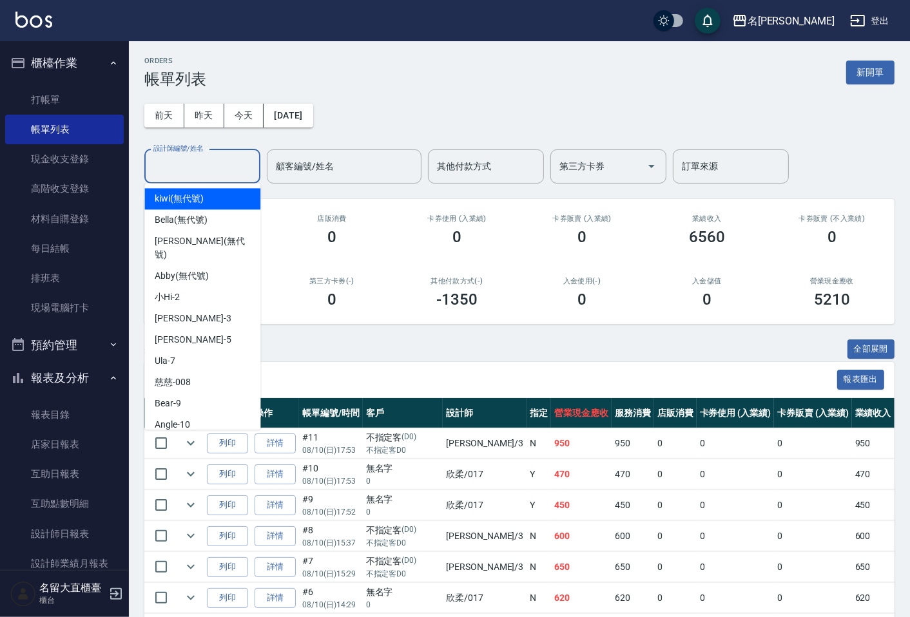
click at [184, 177] on input "設計師編號/姓名" at bounding box center [202, 166] width 104 height 23
click at [177, 312] on span "[PERSON_NAME]3" at bounding box center [193, 319] width 76 height 14
type input "[PERSON_NAME]3"
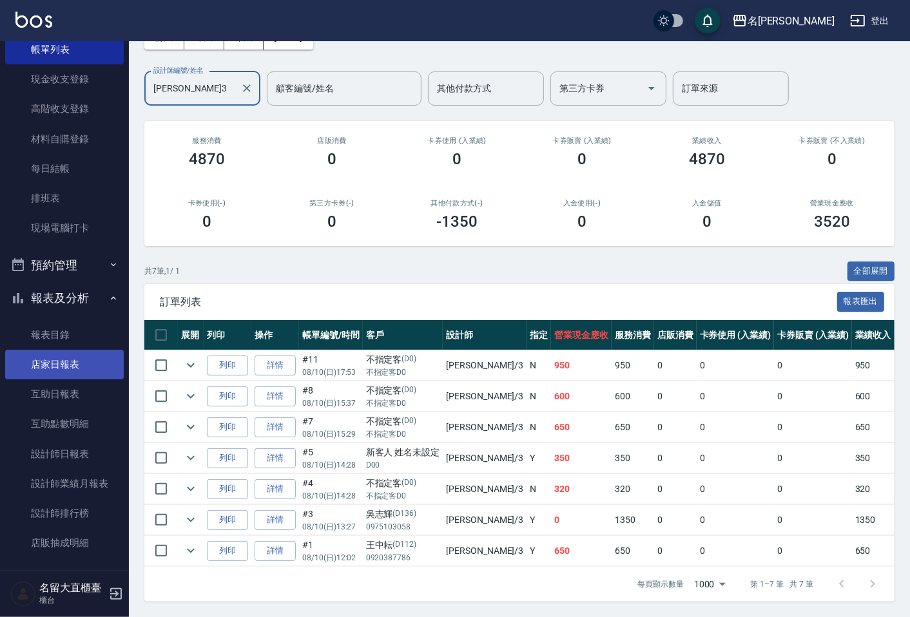
scroll to position [153, 0]
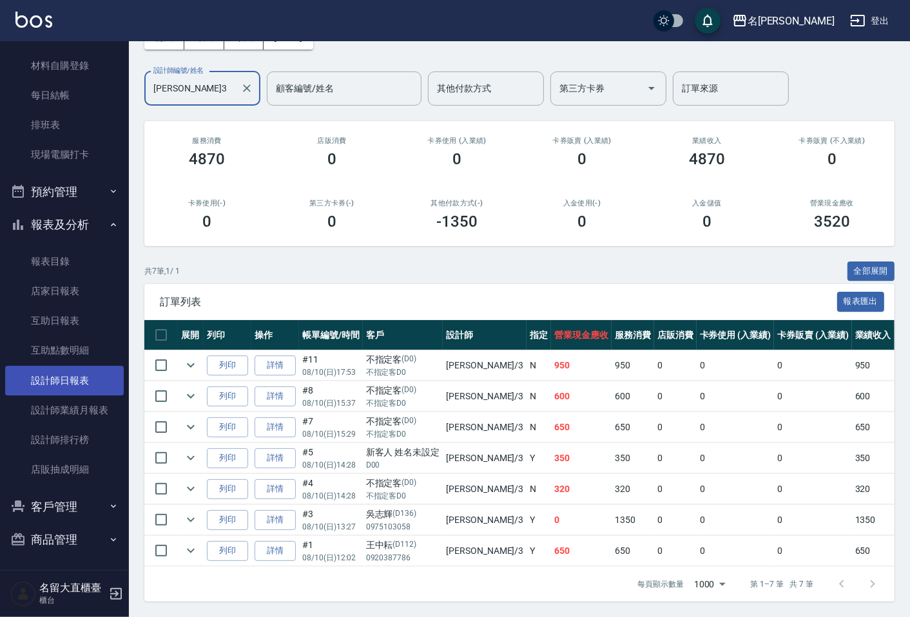
click at [40, 383] on link "設計師日報表" at bounding box center [64, 381] width 119 height 30
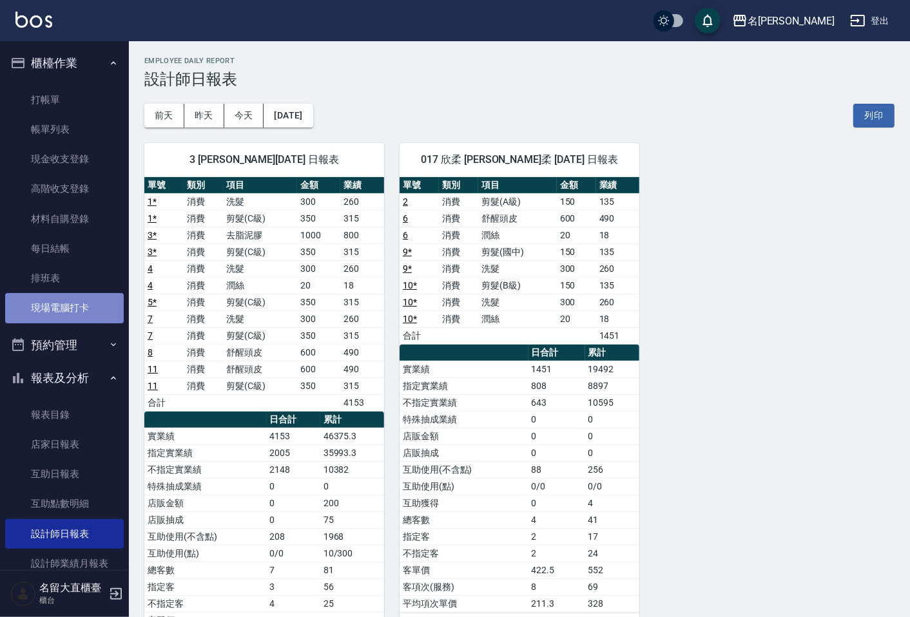
click at [65, 309] on link "現場電腦打卡" at bounding box center [64, 308] width 119 height 30
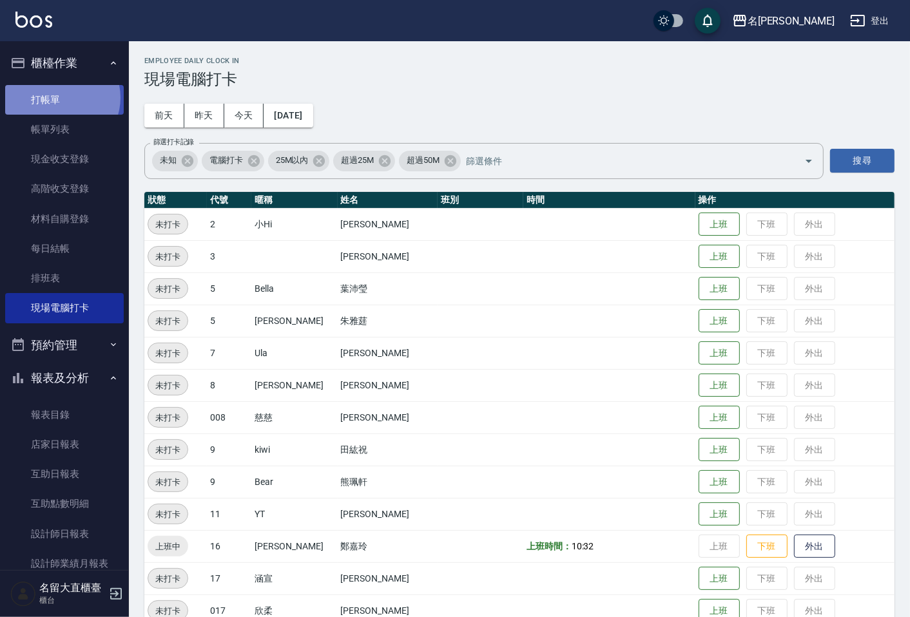
click at [59, 97] on link "打帳單" at bounding box center [64, 100] width 119 height 30
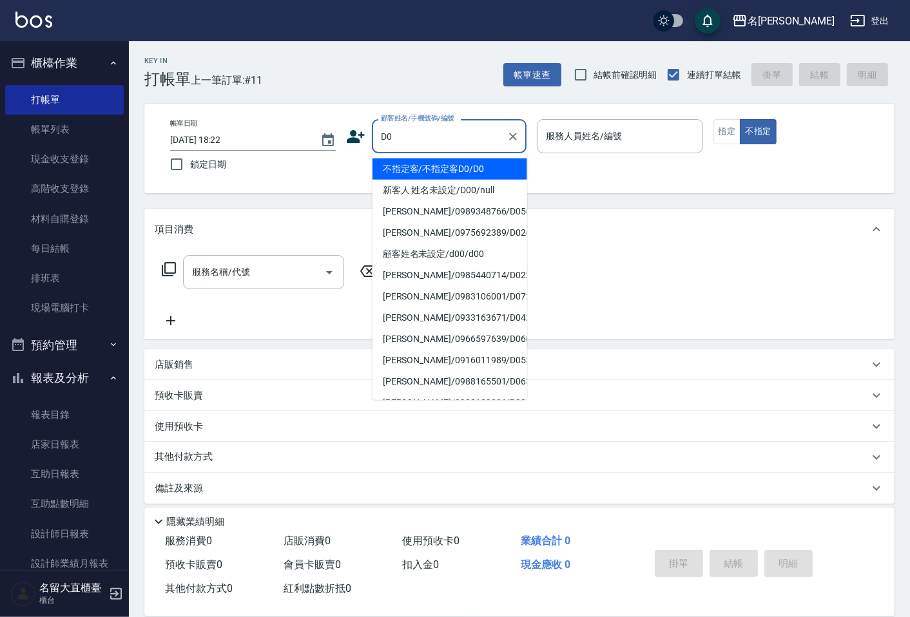
type input "不指定客/不指定客D0/D0"
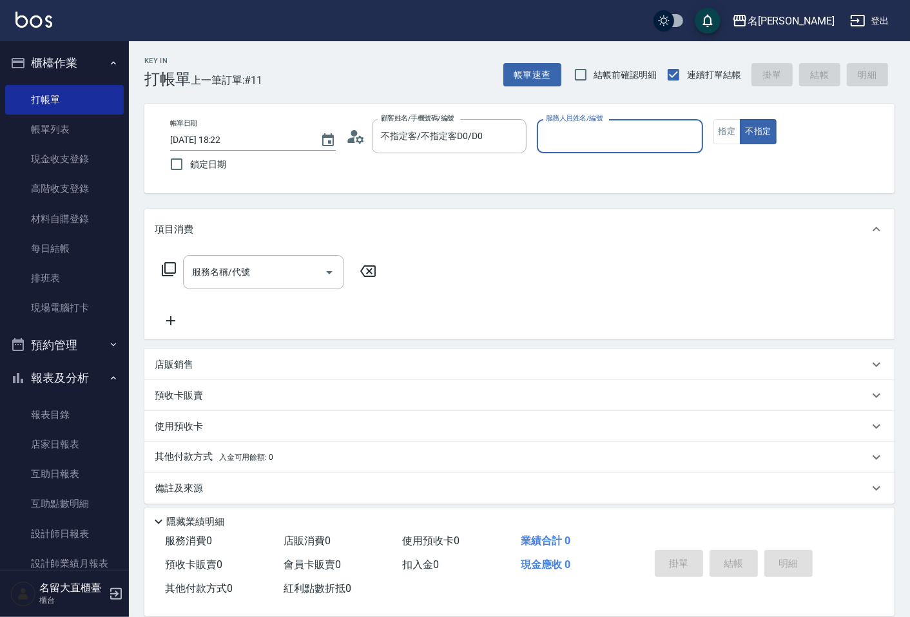
type input "[PERSON_NAME]3"
click at [740, 119] on button "不指定" at bounding box center [758, 131] width 36 height 25
type button "false"
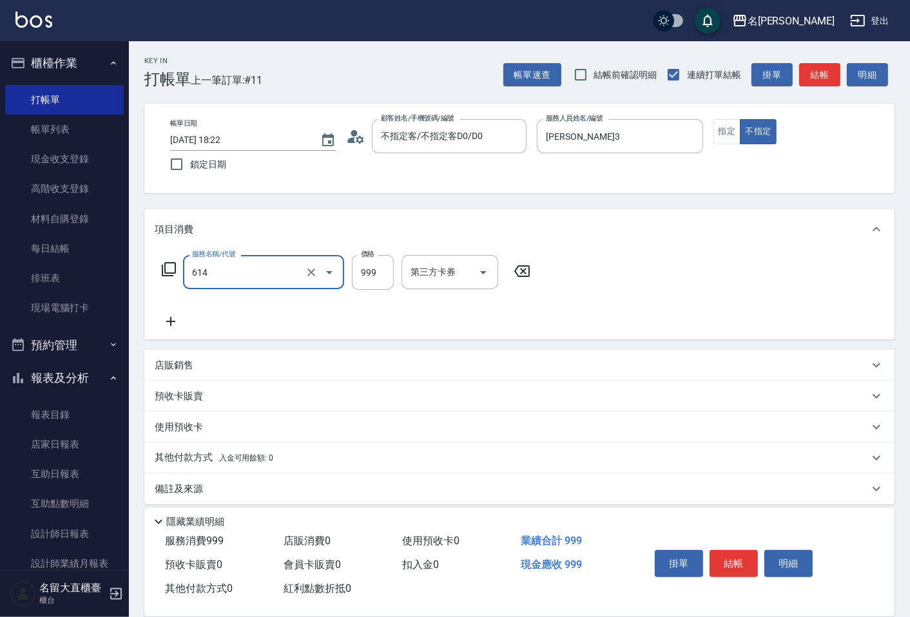
type input "去脂泥膠(614)"
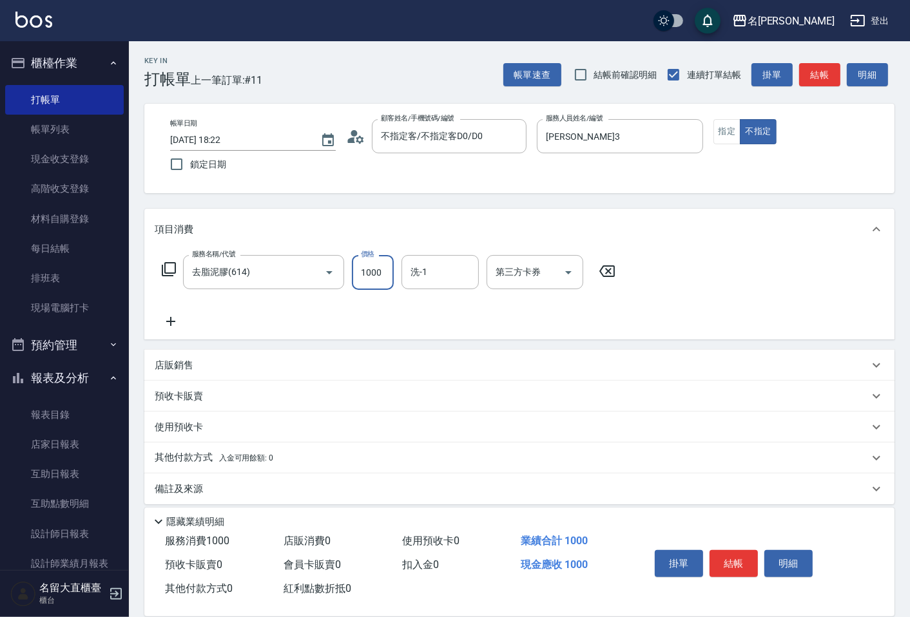
type input "1000"
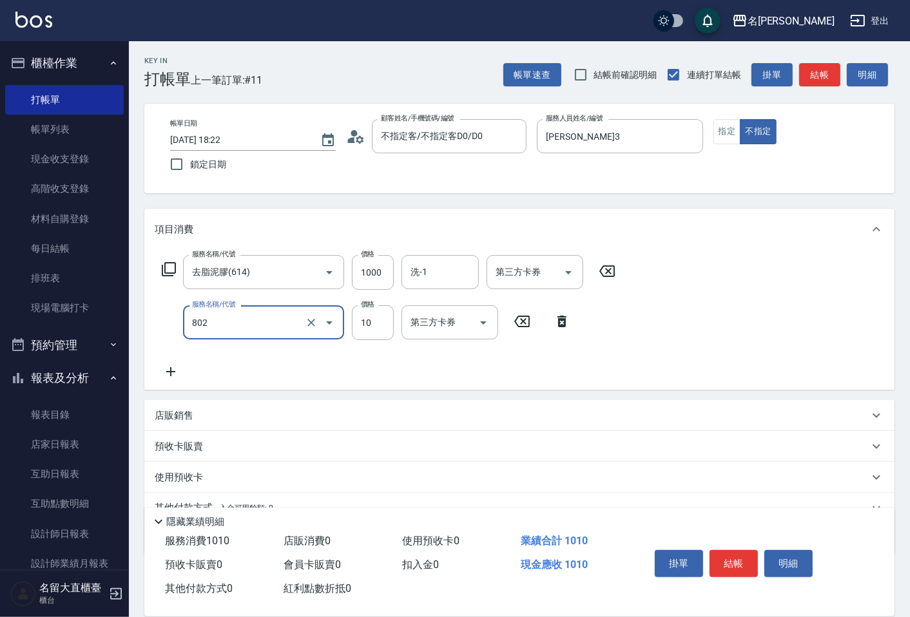
type input "潤絲(802)"
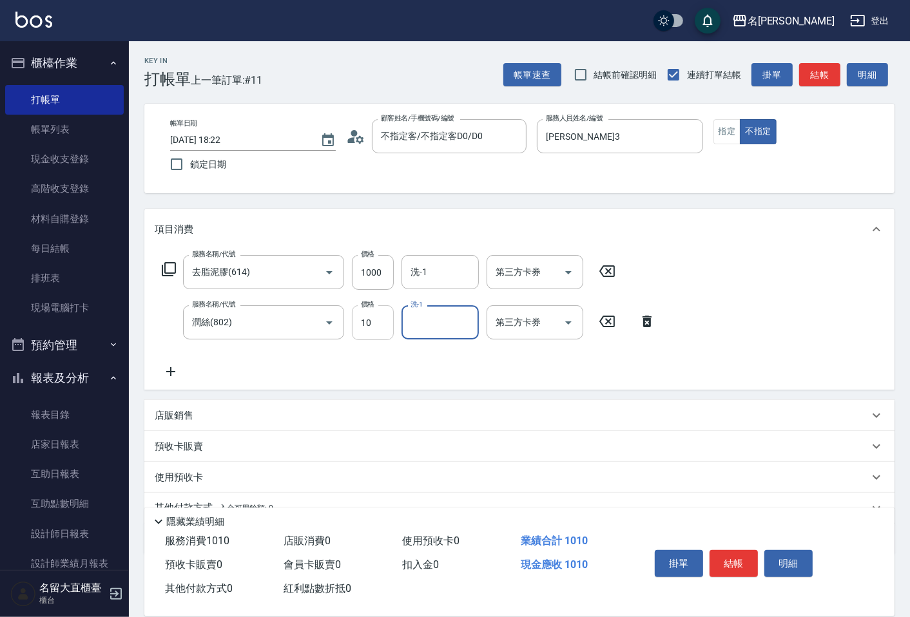
click at [383, 321] on input "10" at bounding box center [373, 322] width 42 height 35
type input "20"
click at [752, 575] on div "掛單 結帳 明細" at bounding box center [734, 565] width 168 height 41
click at [750, 568] on button "結帳" at bounding box center [734, 563] width 48 height 27
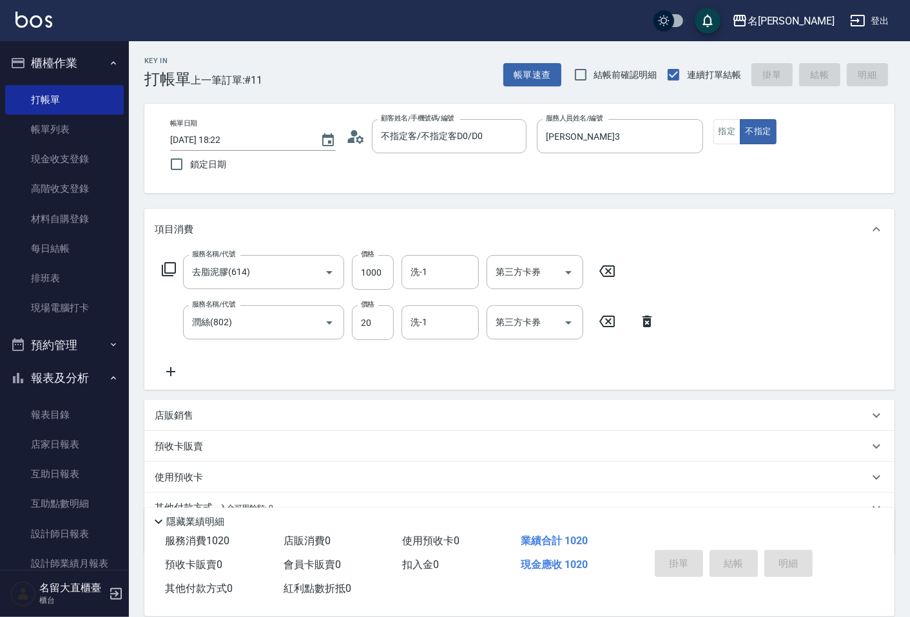
type input "[DATE] 18:23"
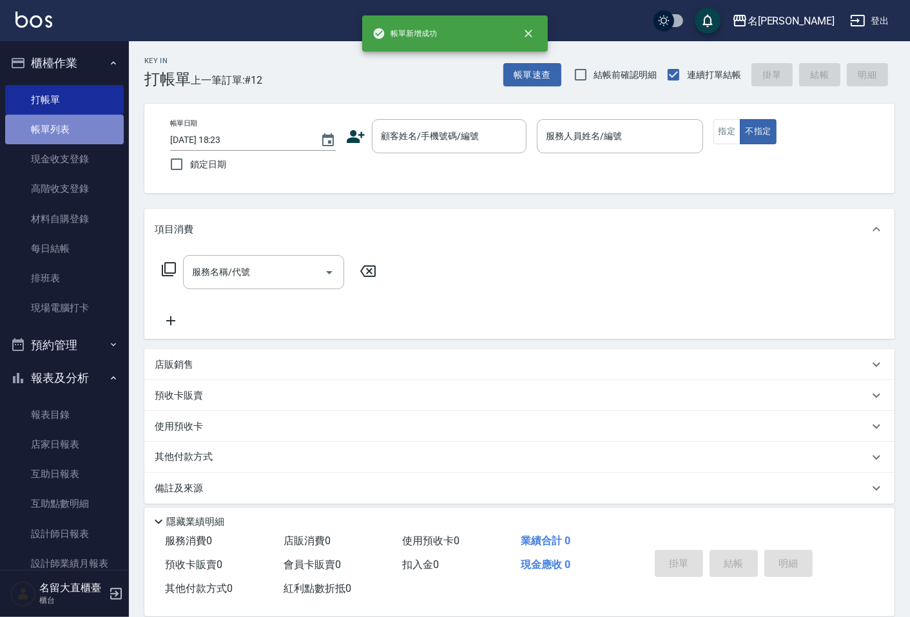
click at [89, 137] on link "帳單列表" at bounding box center [64, 130] width 119 height 30
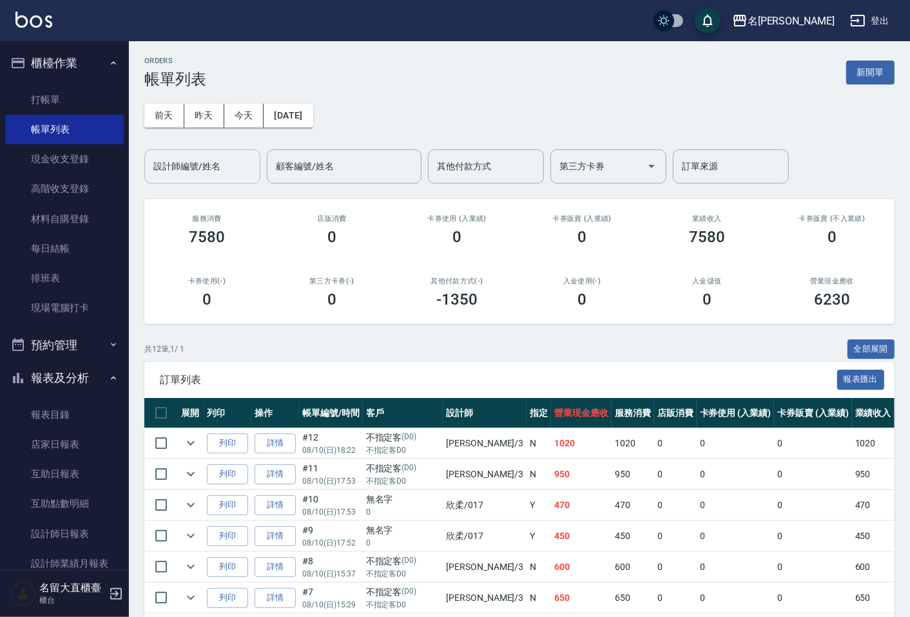
click at [214, 169] on input "設計師編號/姓名" at bounding box center [202, 166] width 104 height 23
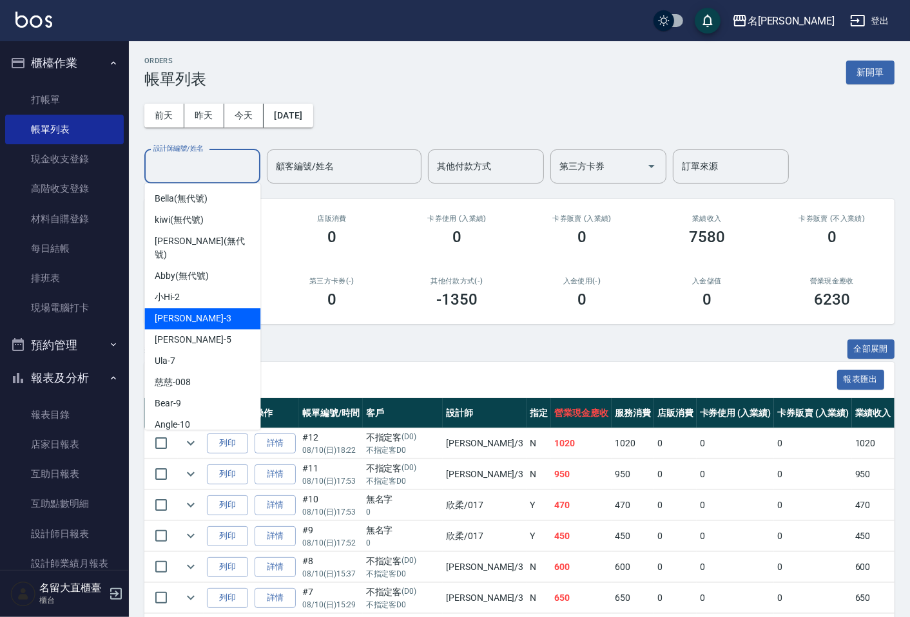
click at [179, 312] on span "[PERSON_NAME]3" at bounding box center [193, 319] width 76 height 14
type input "[PERSON_NAME]3"
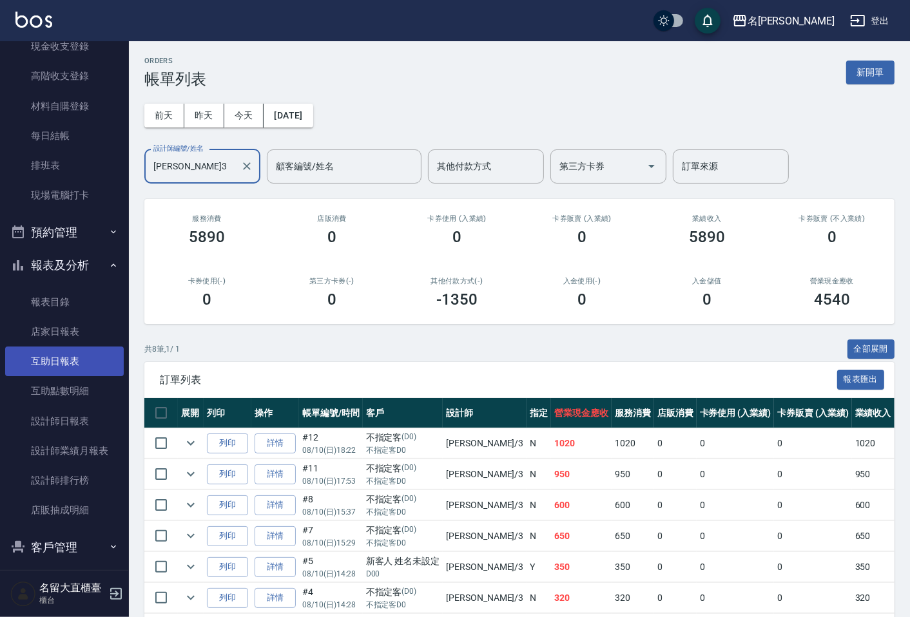
scroll to position [153, 0]
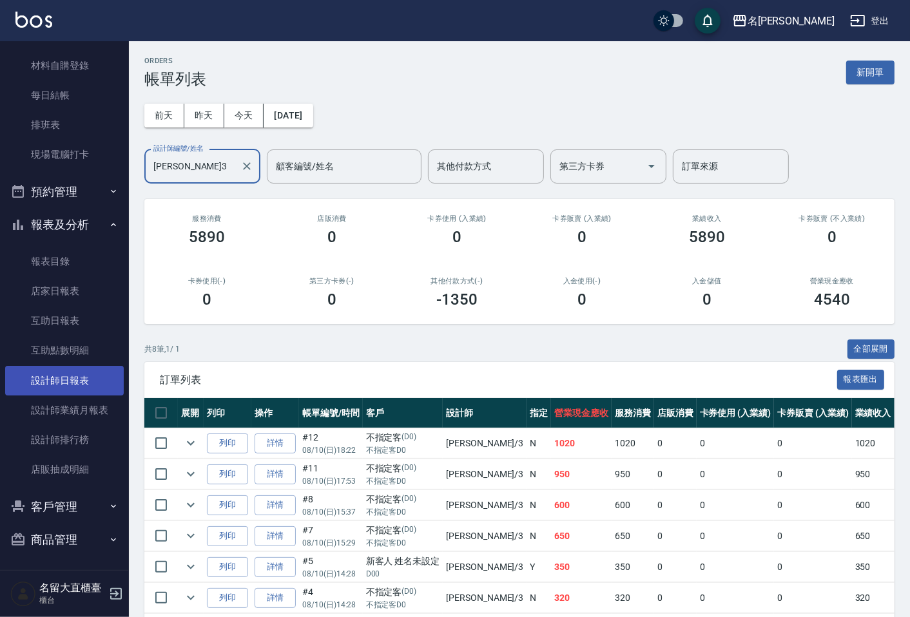
click at [54, 372] on link "設計師日報表" at bounding box center [64, 381] width 119 height 30
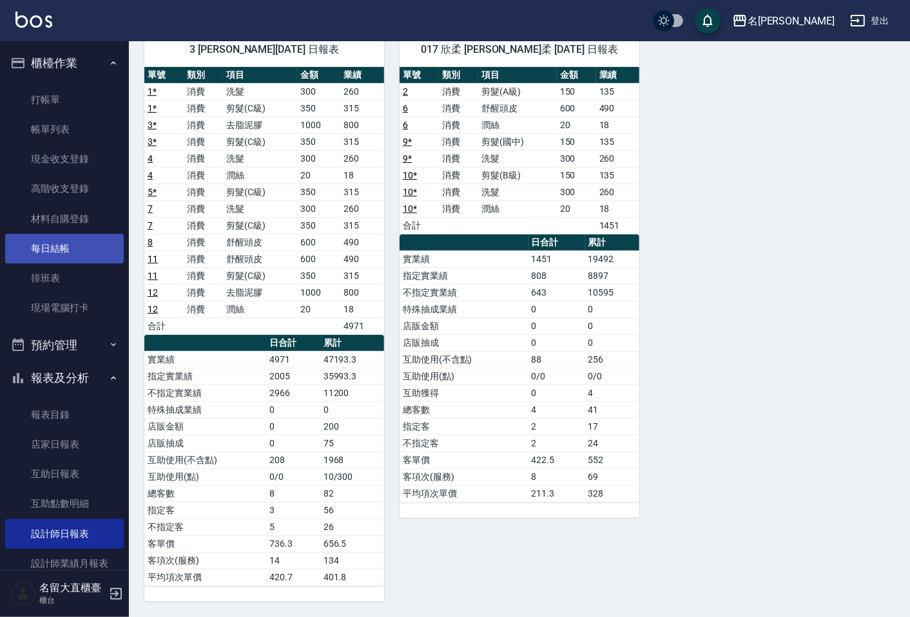
scroll to position [40, 0]
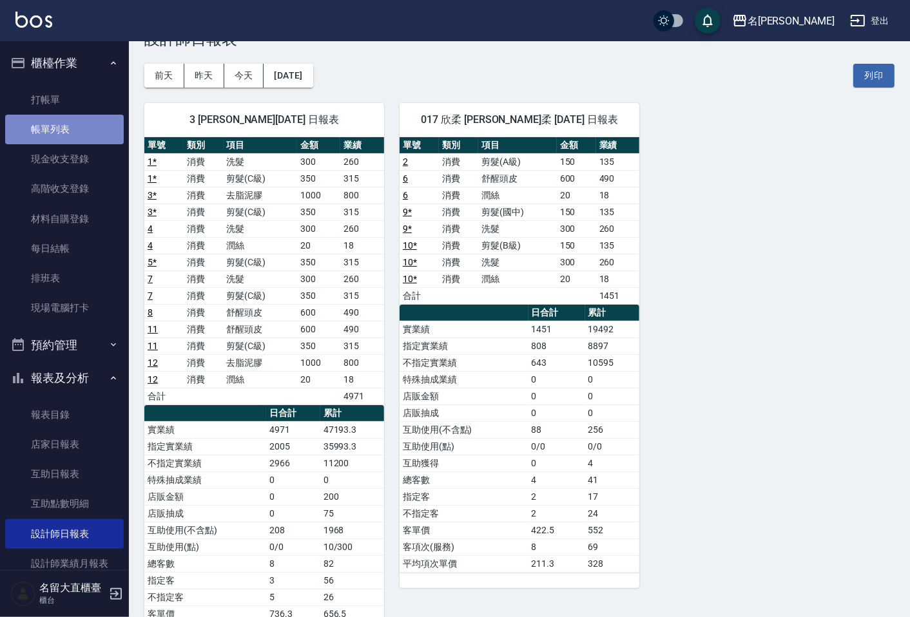
click at [72, 131] on link "帳單列表" at bounding box center [64, 130] width 119 height 30
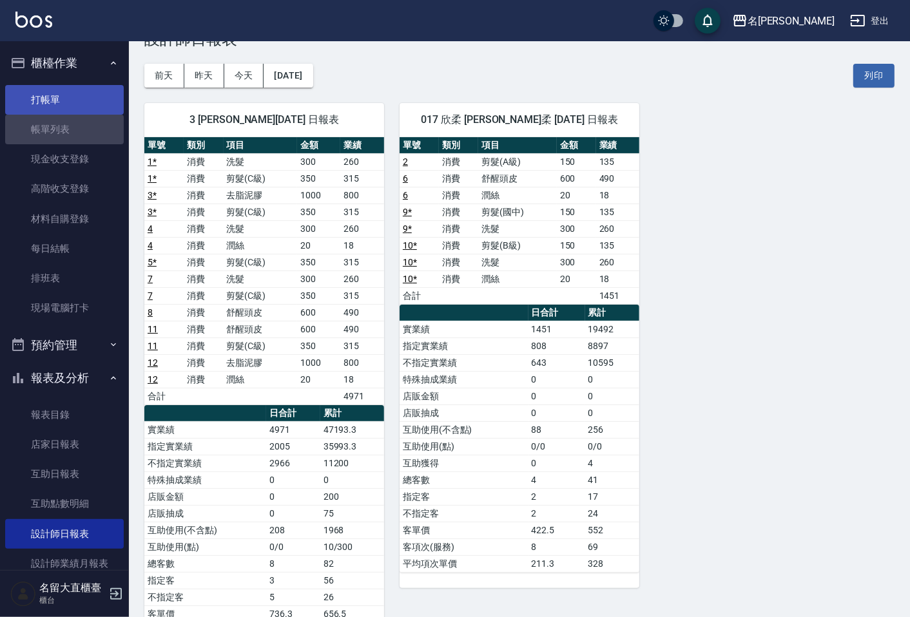
click at [71, 101] on link "打帳單" at bounding box center [64, 100] width 119 height 30
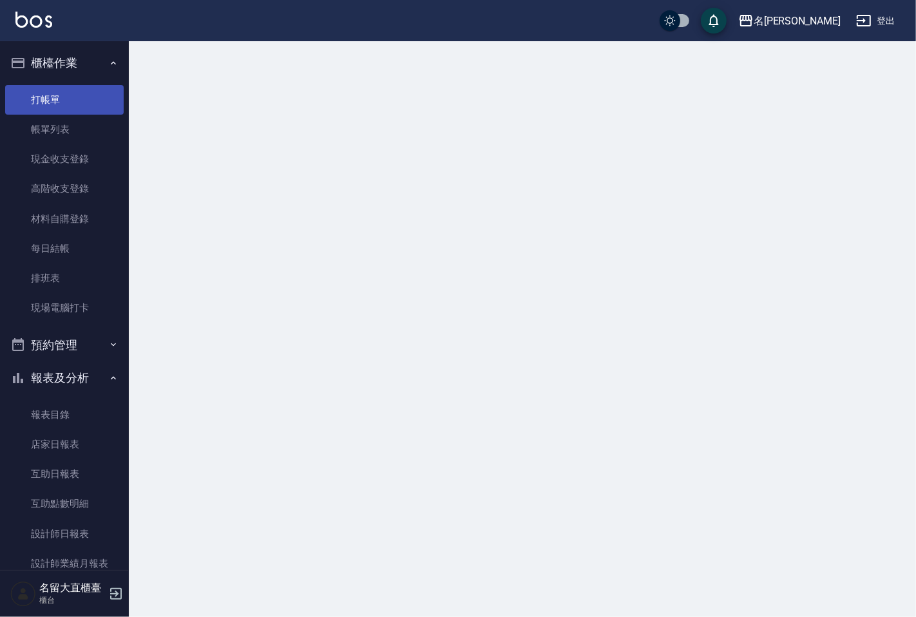
click at [71, 101] on link "打帳單" at bounding box center [64, 100] width 119 height 30
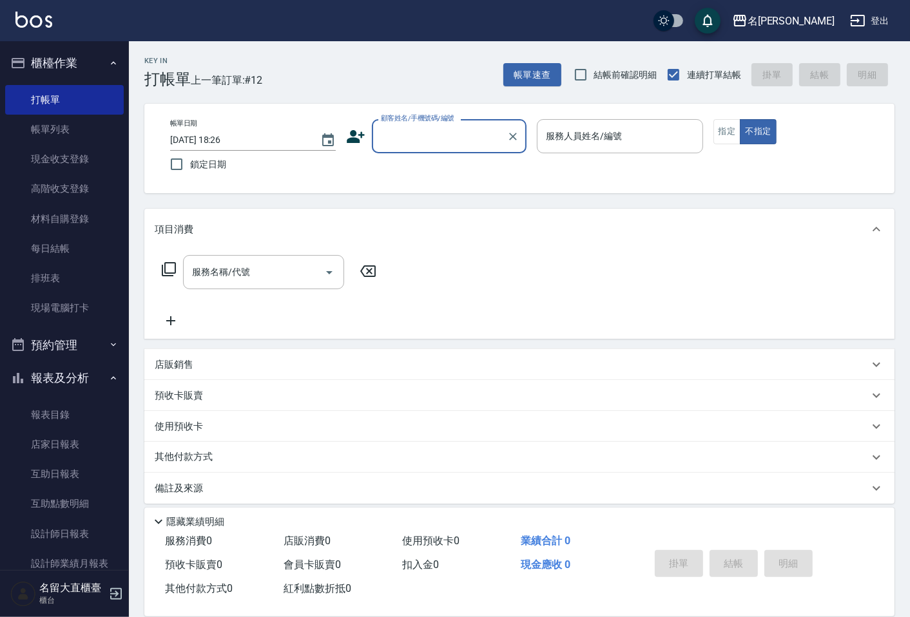
click at [407, 139] on input "顧客姓名/手機號碼/編號" at bounding box center [440, 136] width 124 height 23
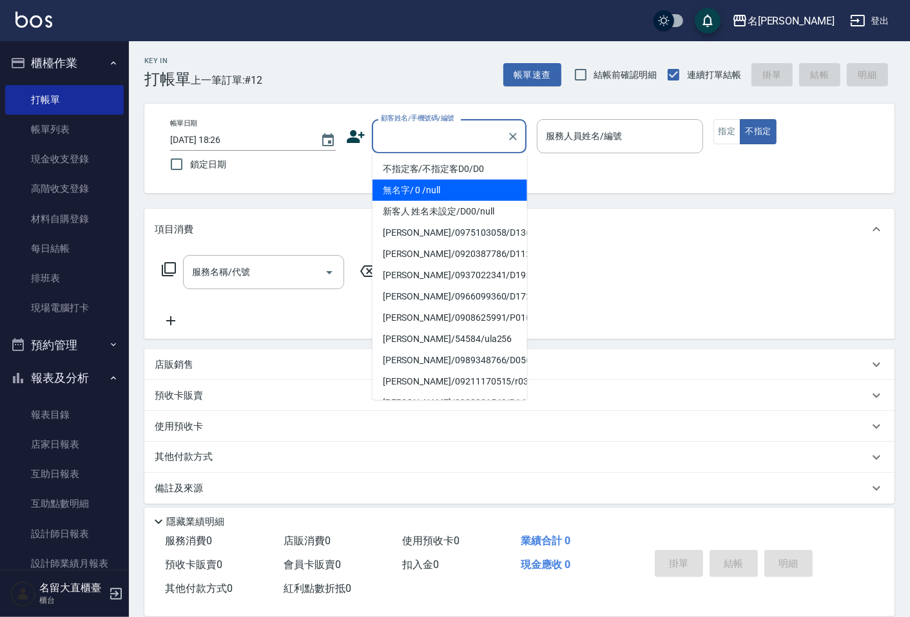
click at [397, 188] on li "無名字/ 0 /null" at bounding box center [449, 190] width 155 height 21
type input "無名字/ 0 /null"
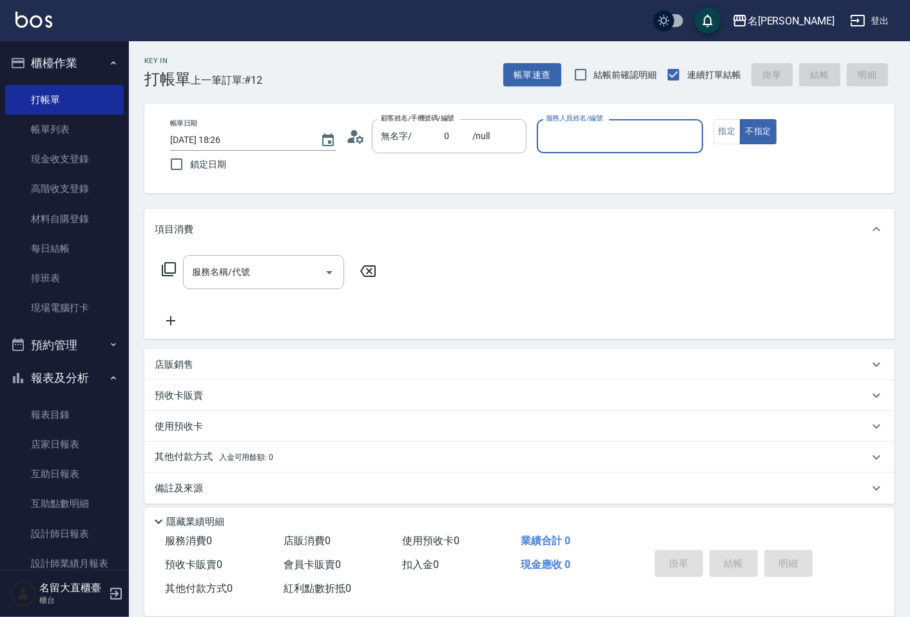
click at [574, 148] on div "服務人員姓名/編號" at bounding box center [620, 136] width 166 height 34
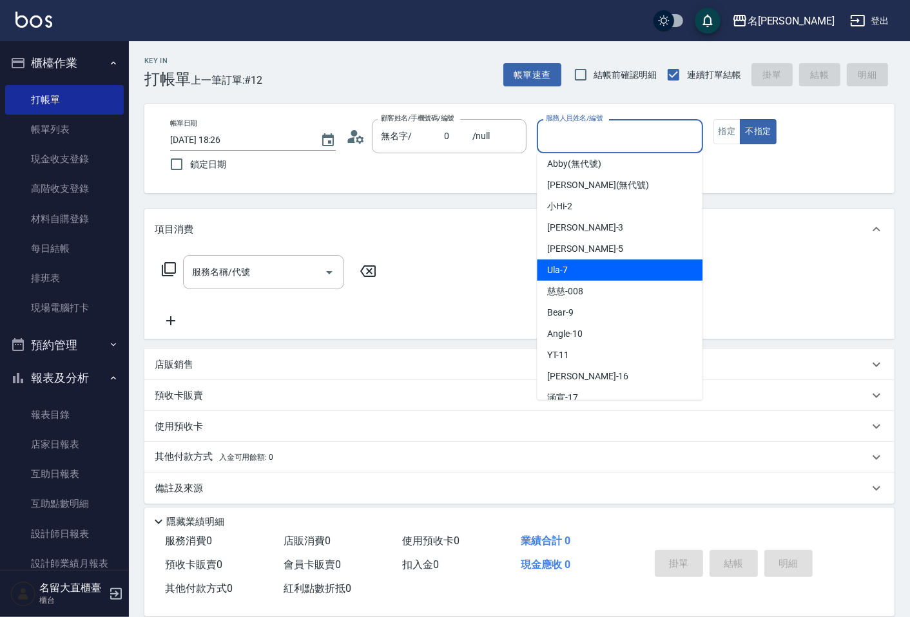
scroll to position [72, 0]
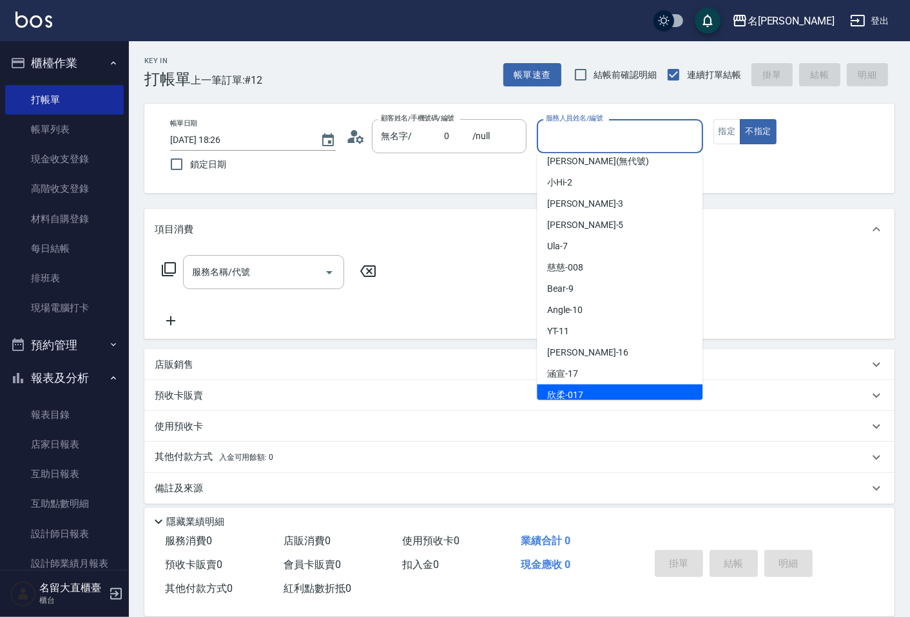
drag, startPoint x: 568, startPoint y: 389, endPoint x: 596, endPoint y: 360, distance: 40.1
click at [569, 389] on span "欣柔 -017" at bounding box center [565, 396] width 36 height 14
type input "欣柔-017"
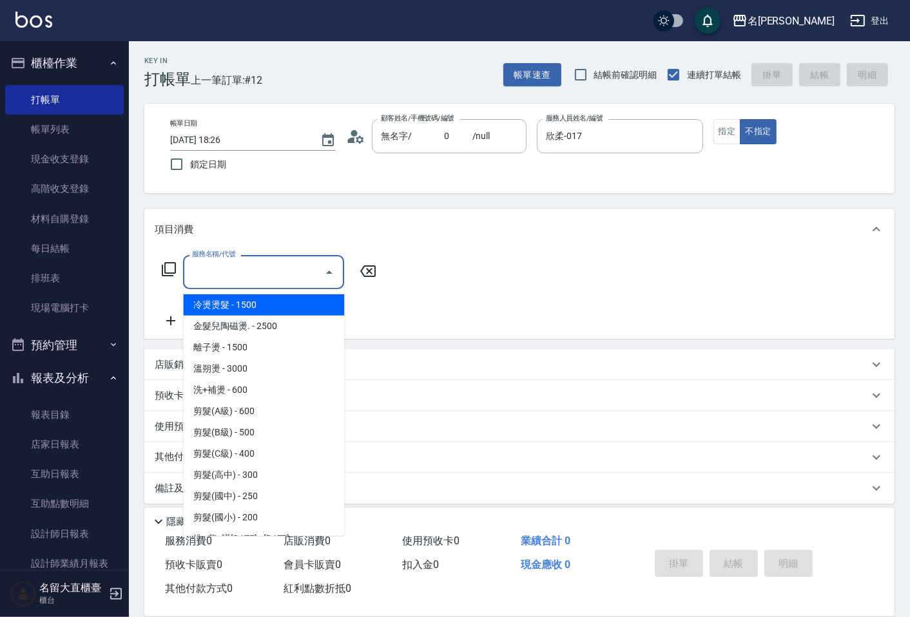
click at [238, 272] on input "服務名稱/代號" at bounding box center [254, 272] width 130 height 23
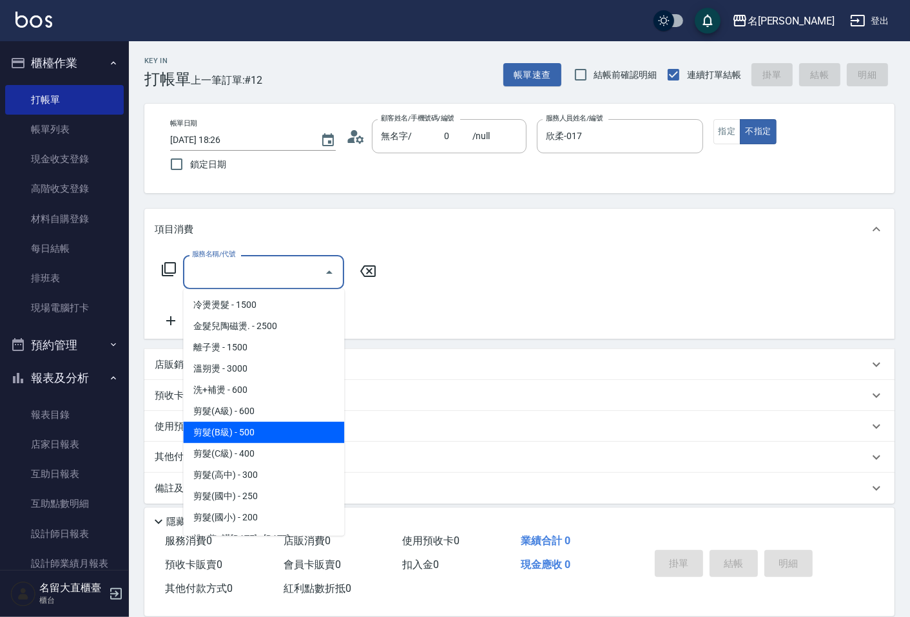
click at [210, 429] on span "剪髮(B級) - 500" at bounding box center [263, 432] width 161 height 21
type input "剪髮(B級)(302)"
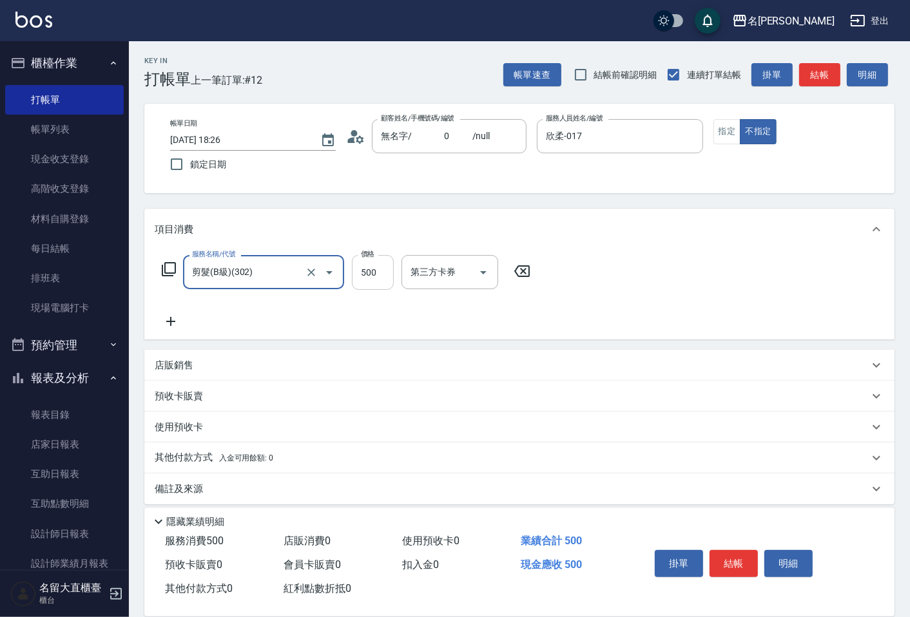
click at [376, 278] on input "500" at bounding box center [373, 272] width 42 height 35
type input "150"
click at [166, 318] on icon at bounding box center [171, 321] width 32 height 15
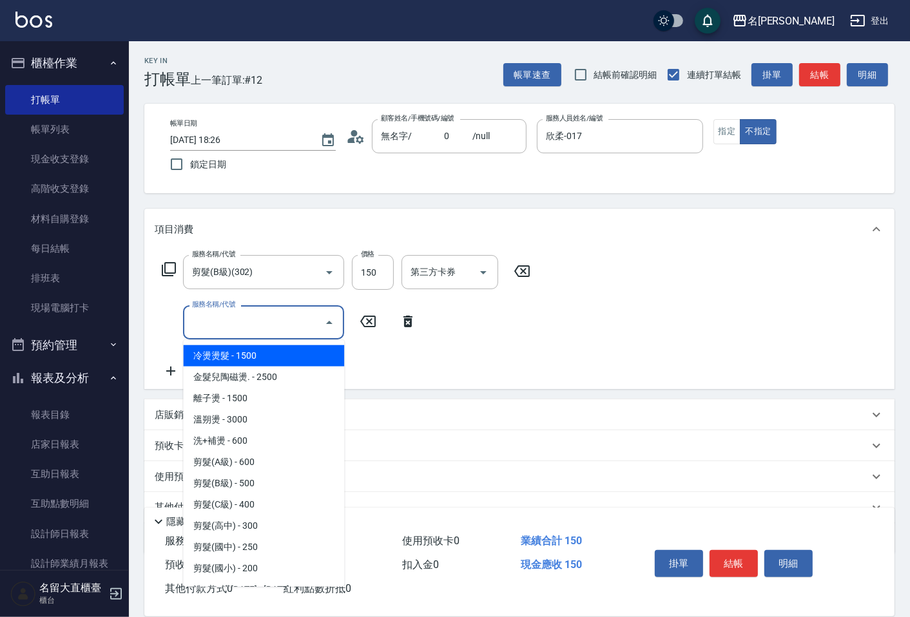
click at [220, 319] on input "服務名稱/代號" at bounding box center [254, 322] width 130 height 23
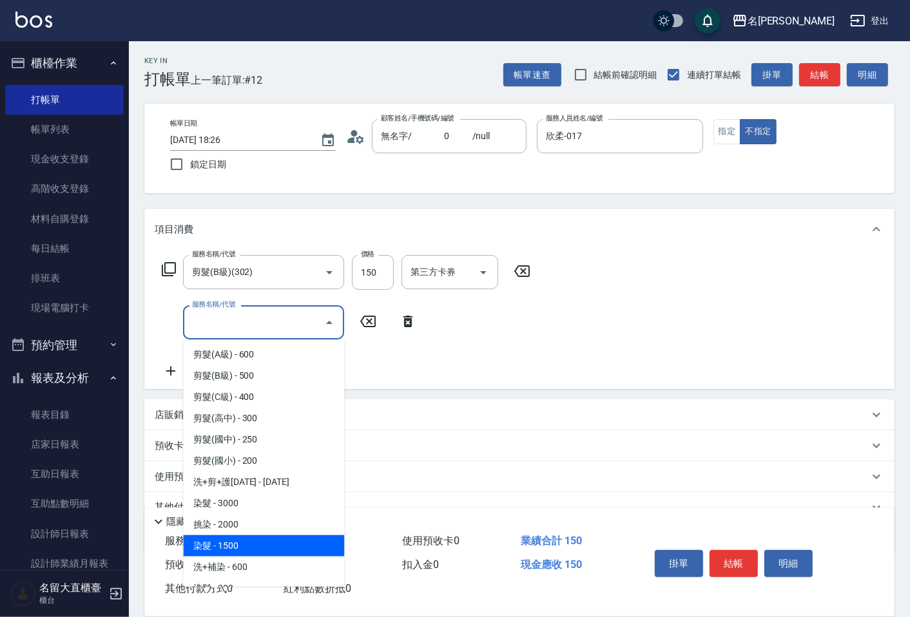
scroll to position [215, 0]
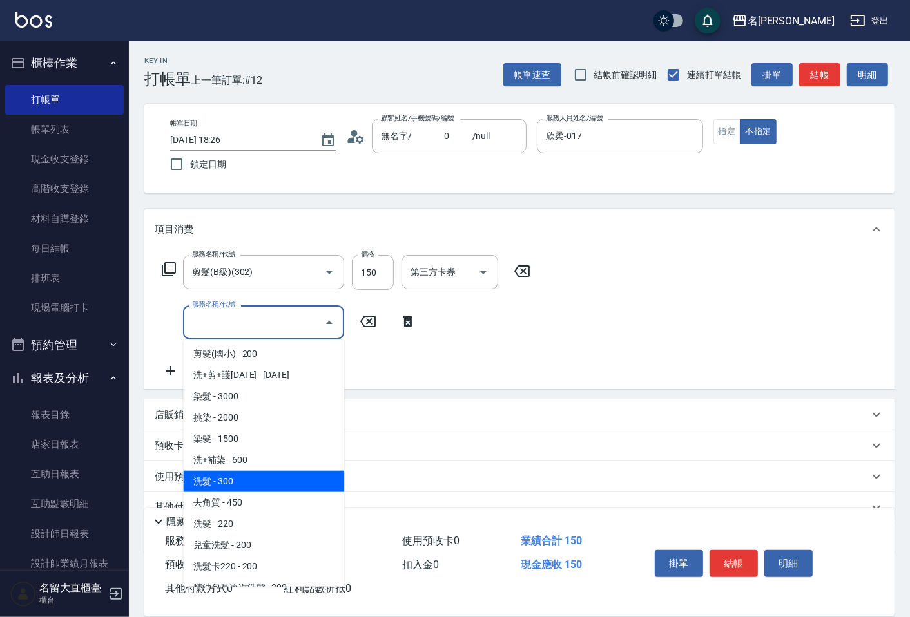
click at [233, 484] on span "洗髮 - 300" at bounding box center [263, 481] width 161 height 21
type input "洗髮(500)"
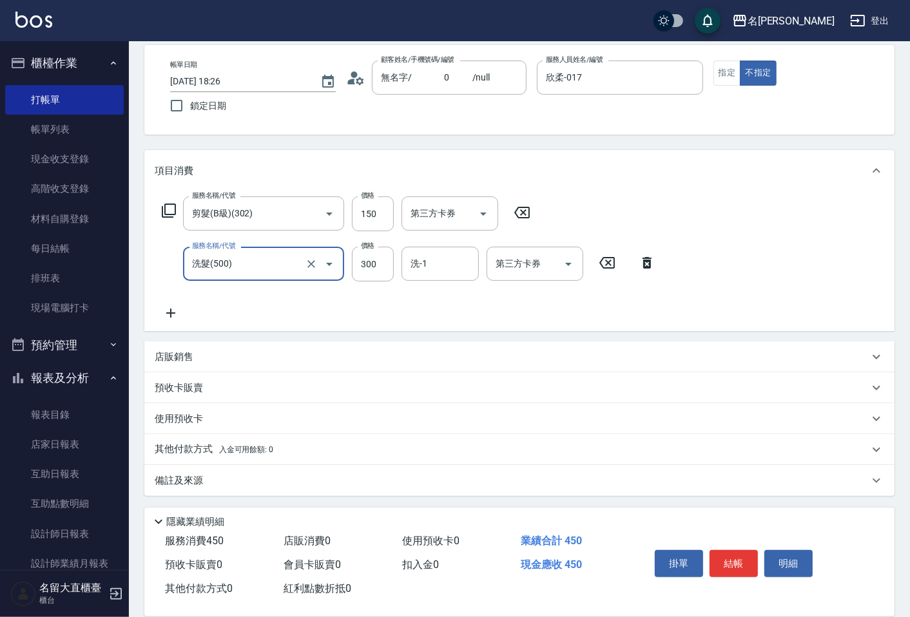
scroll to position [59, 0]
click at [184, 446] on p "其他付款方式 入金可用餘額: 0" at bounding box center [214, 449] width 119 height 14
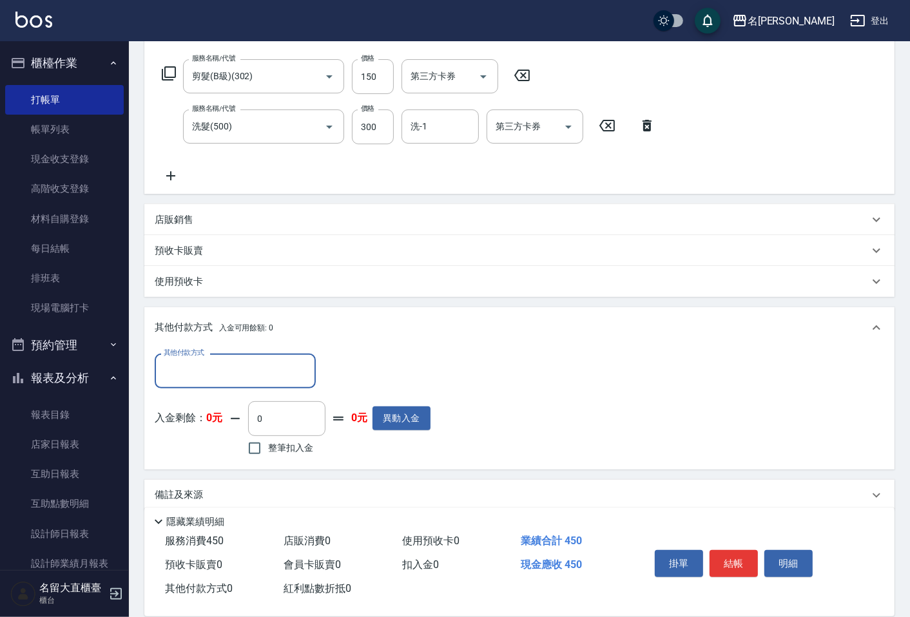
scroll to position [211, 0]
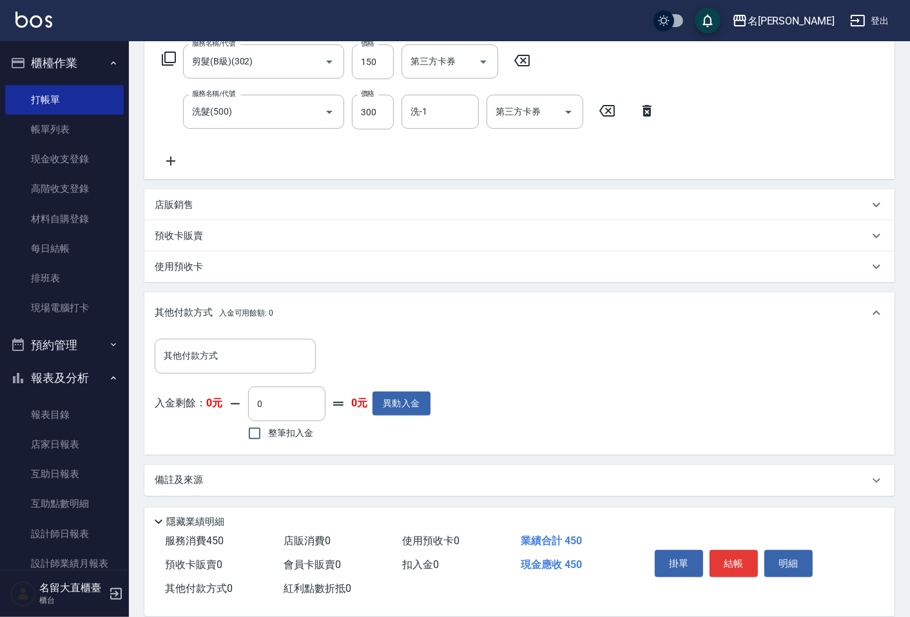
click at [189, 261] on p "使用預收卡" at bounding box center [179, 267] width 48 height 14
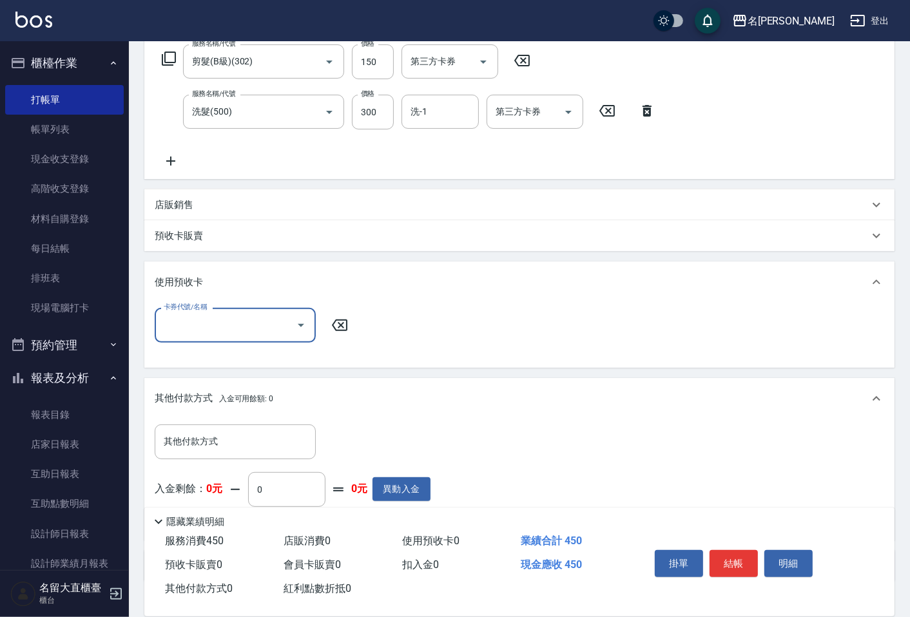
scroll to position [0, 0]
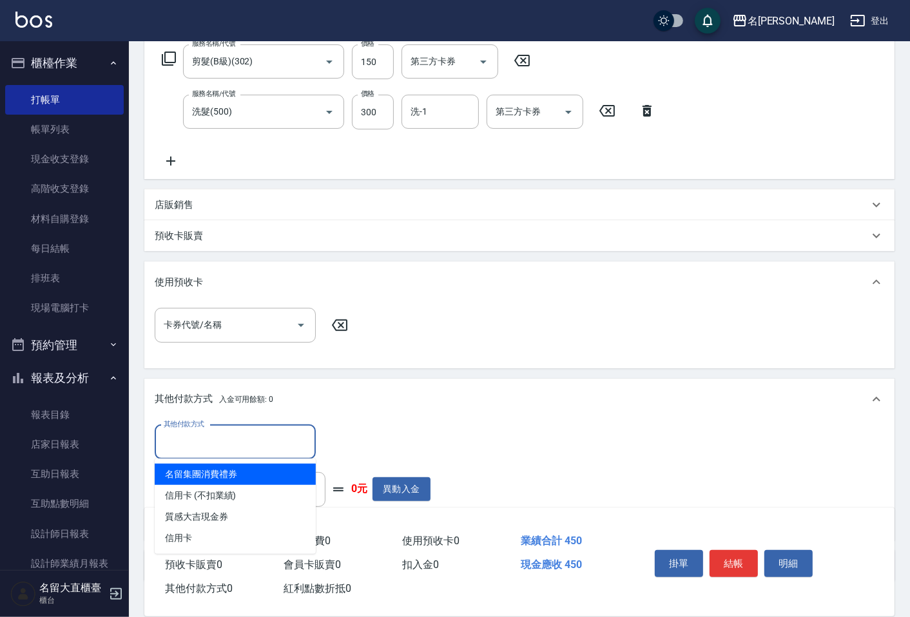
click at [207, 436] on input "其他付款方式" at bounding box center [235, 442] width 150 height 23
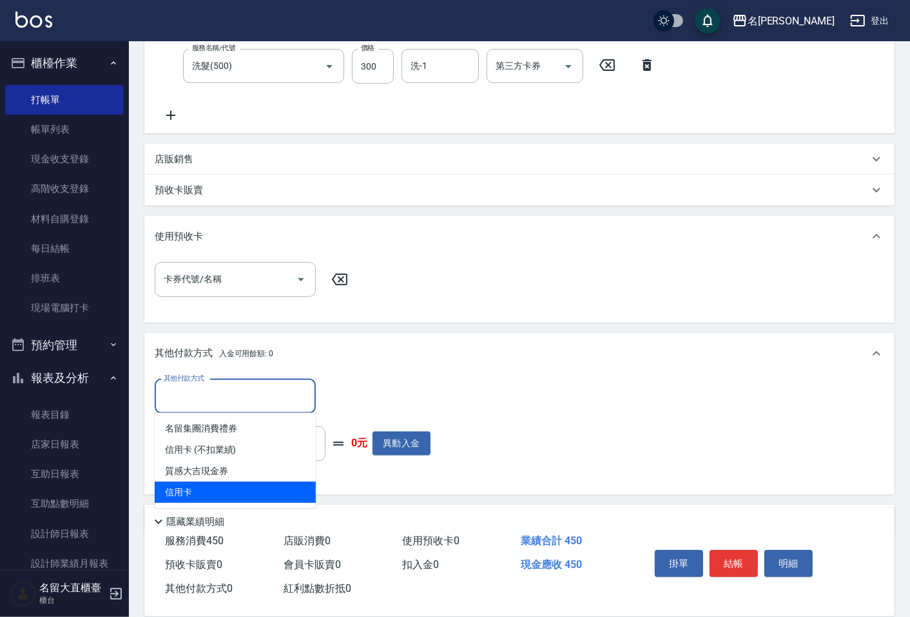
scroll to position [282, 0]
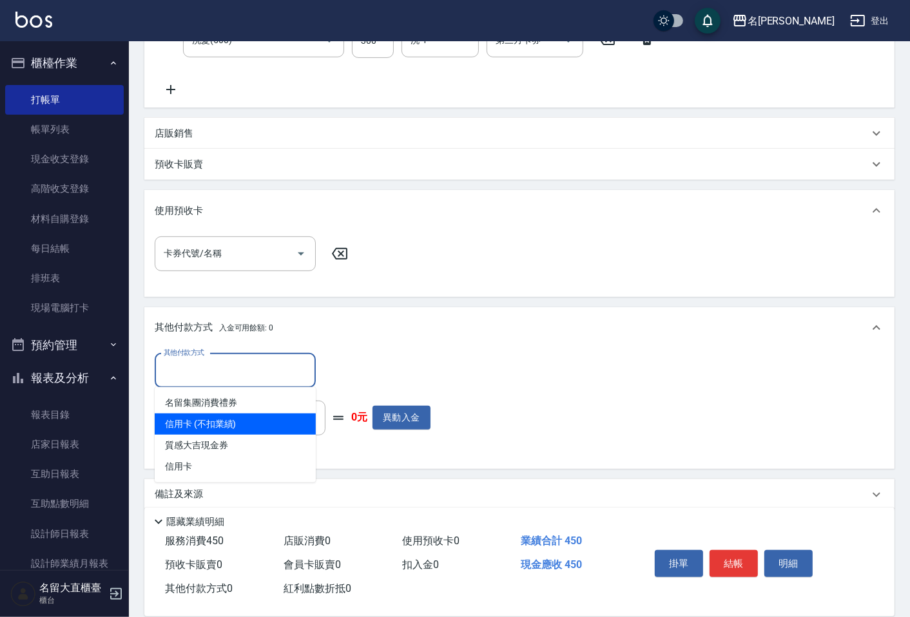
click at [221, 416] on span "信用卡 (不扣業績)" at bounding box center [235, 424] width 161 height 21
type input "信用卡 (不扣業績)"
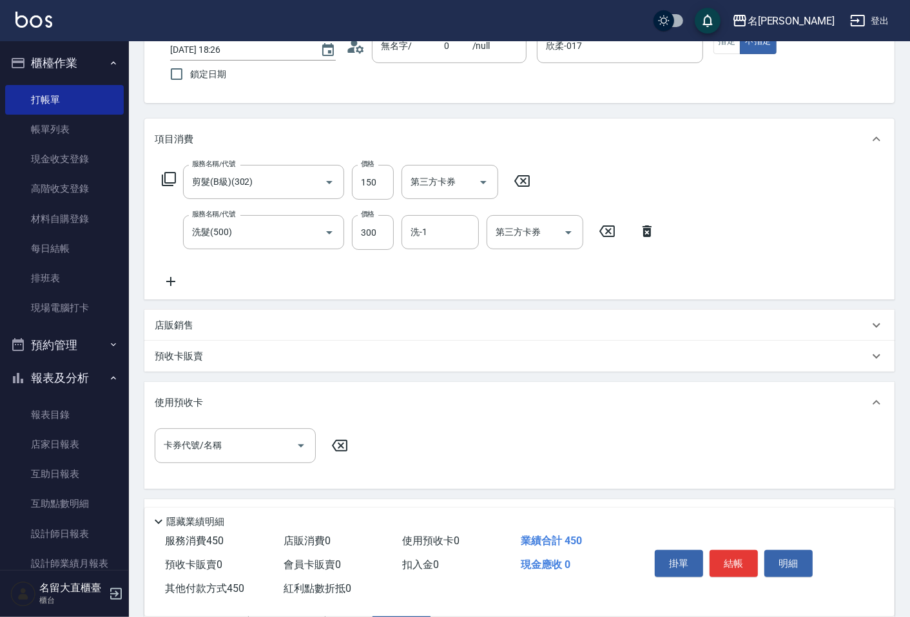
scroll to position [143, 0]
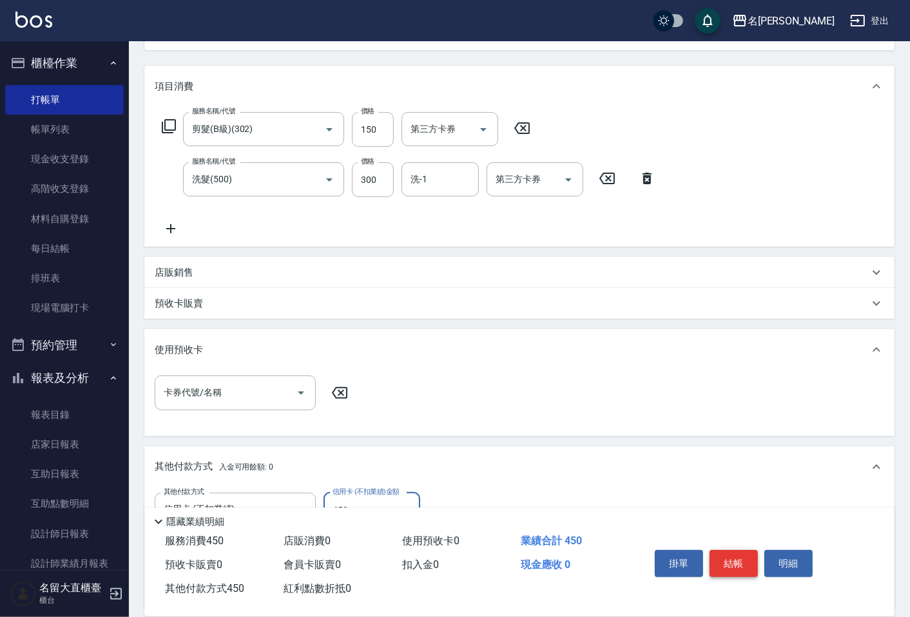
type input "450"
click at [751, 556] on button "結帳" at bounding box center [734, 563] width 48 height 27
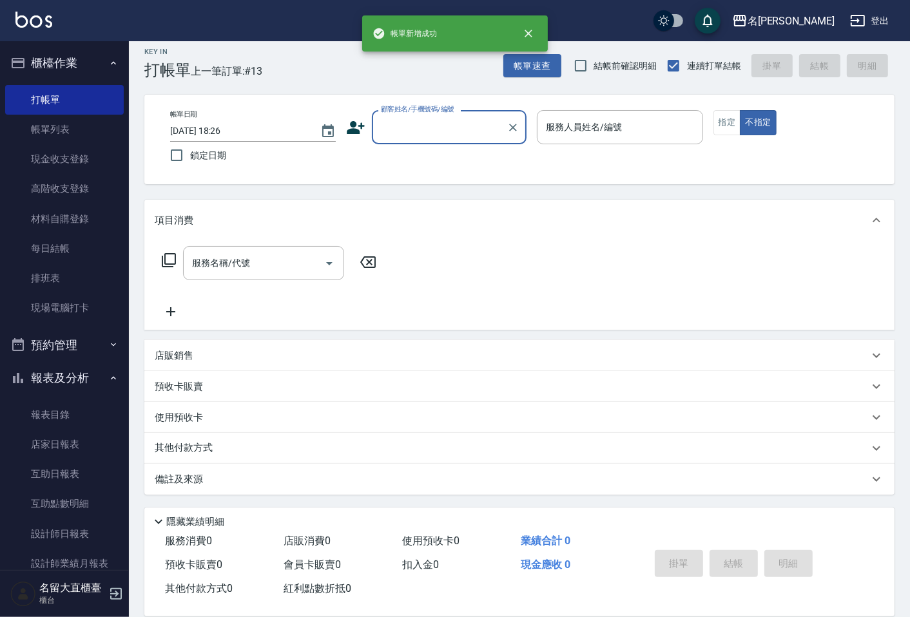
scroll to position [8, 0]
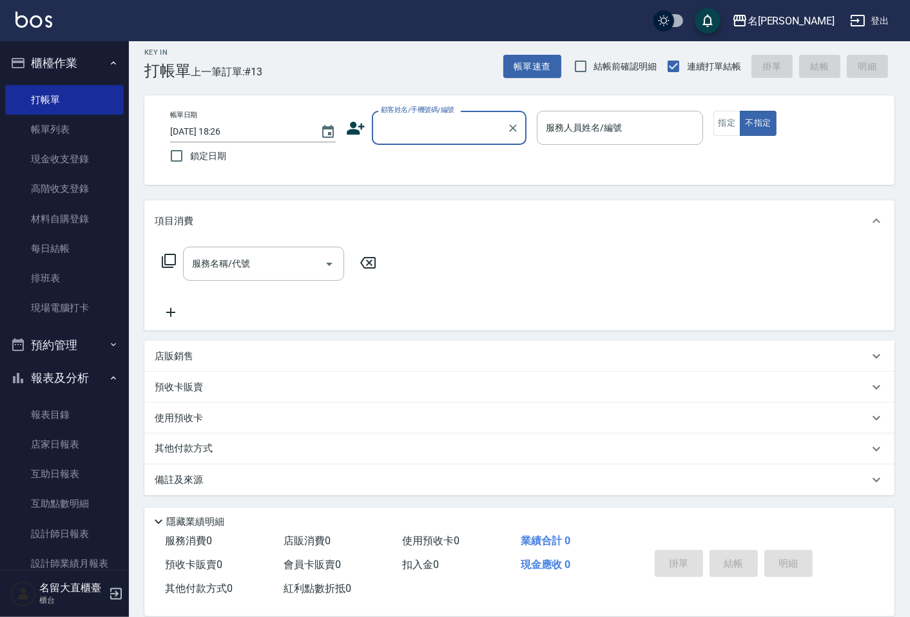
click at [428, 121] on input "顧客姓名/手機號碼/編號" at bounding box center [440, 128] width 124 height 23
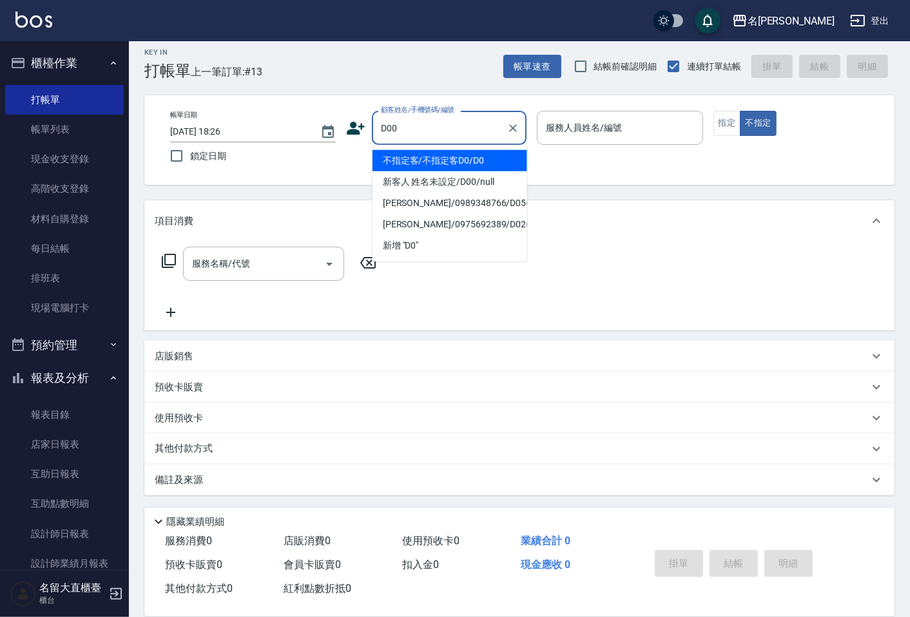
type input "新客人 姓名未設定/D00/null"
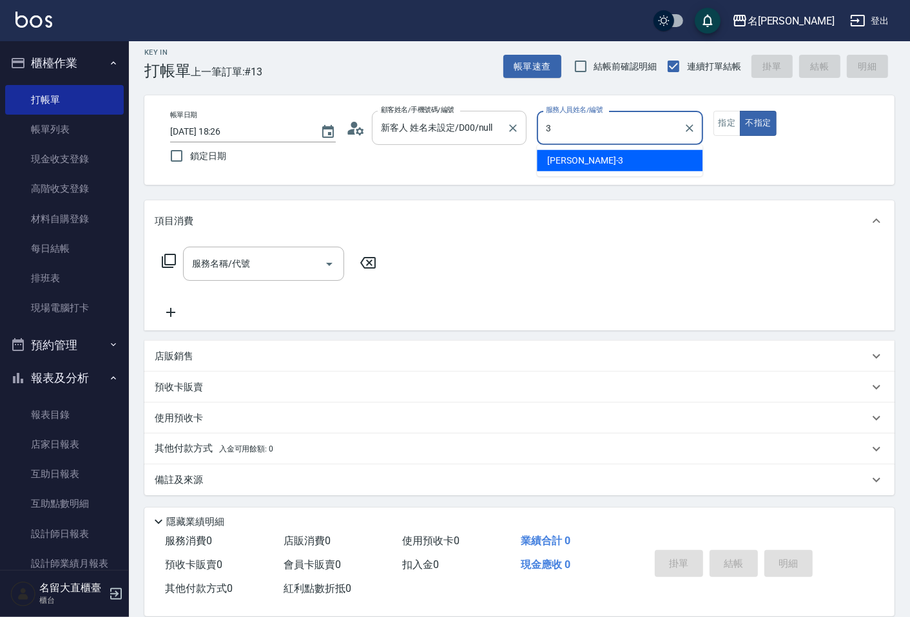
type input "[PERSON_NAME]3"
type button "false"
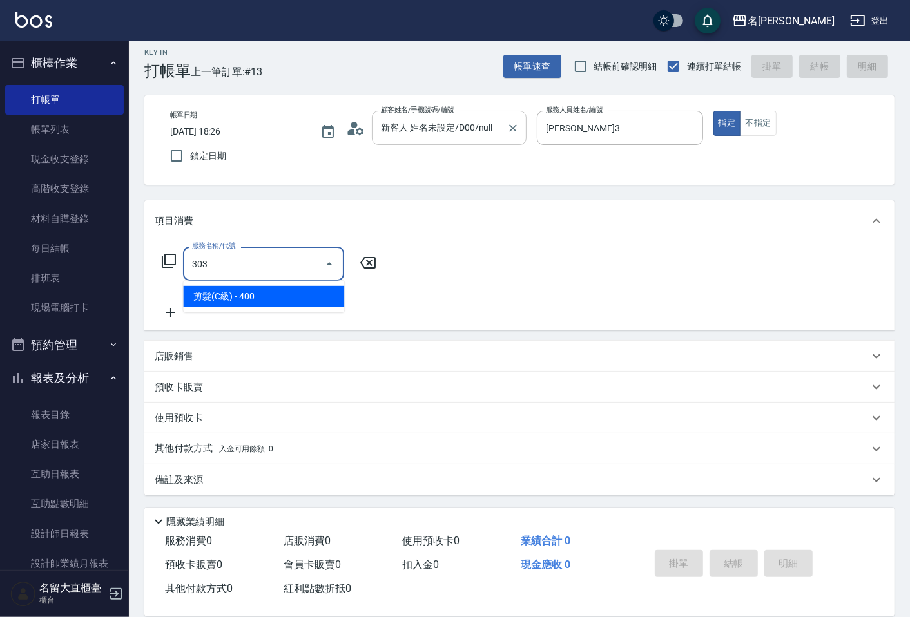
type input "剪髮(C級)(303)"
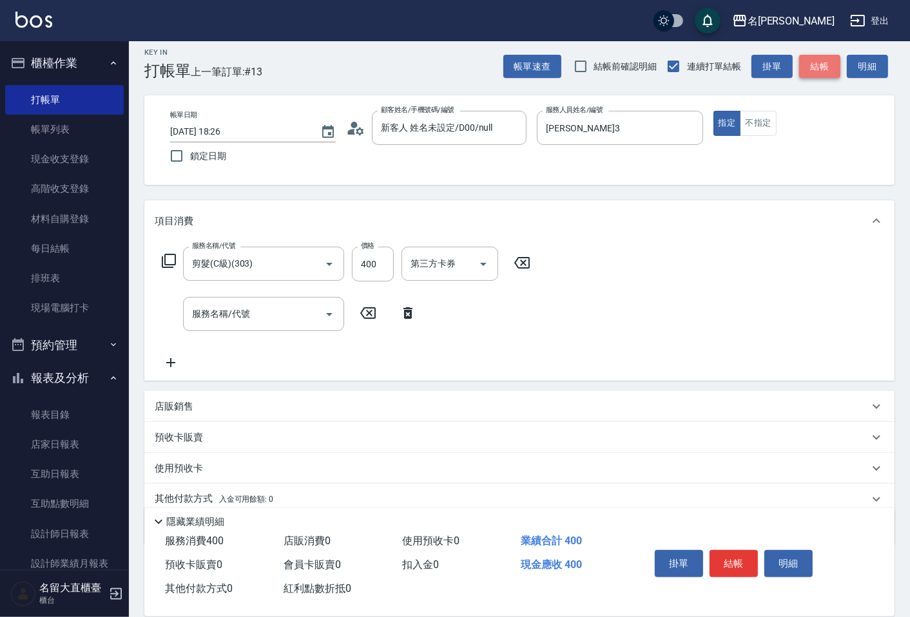
click at [809, 72] on button "結帳" at bounding box center [819, 67] width 41 height 24
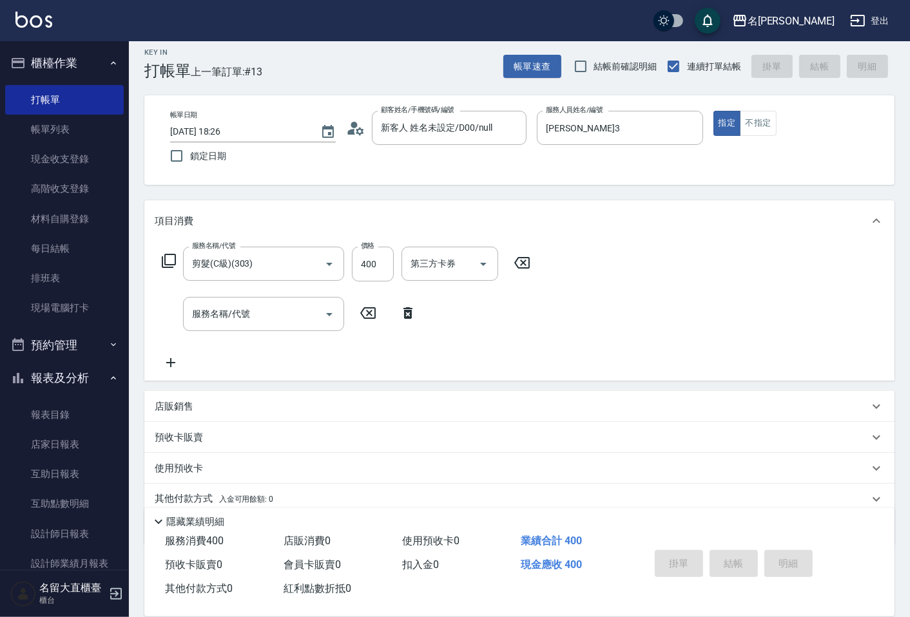
type input "[DATE] 18:47"
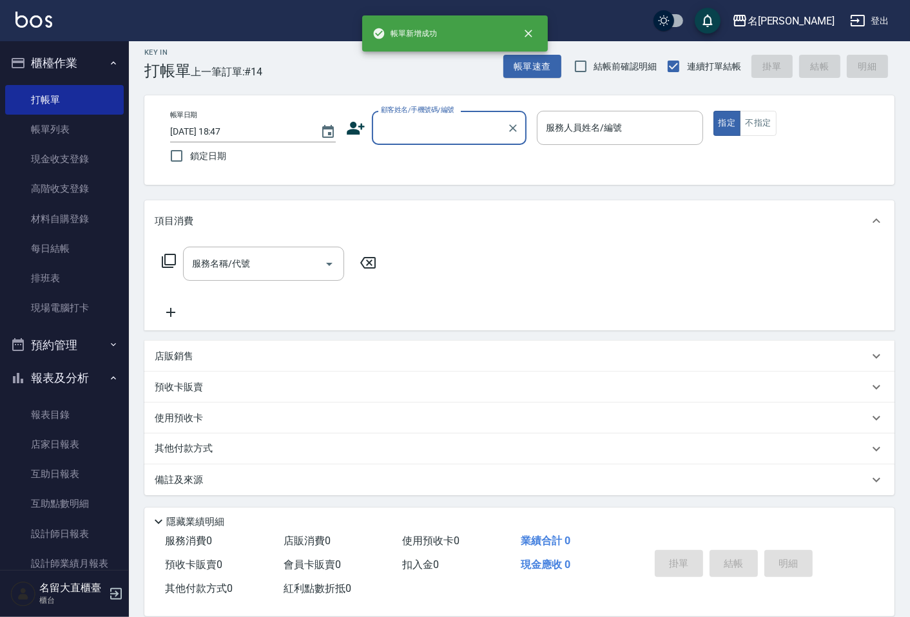
click at [108, 129] on link "帳單列表" at bounding box center [64, 130] width 119 height 30
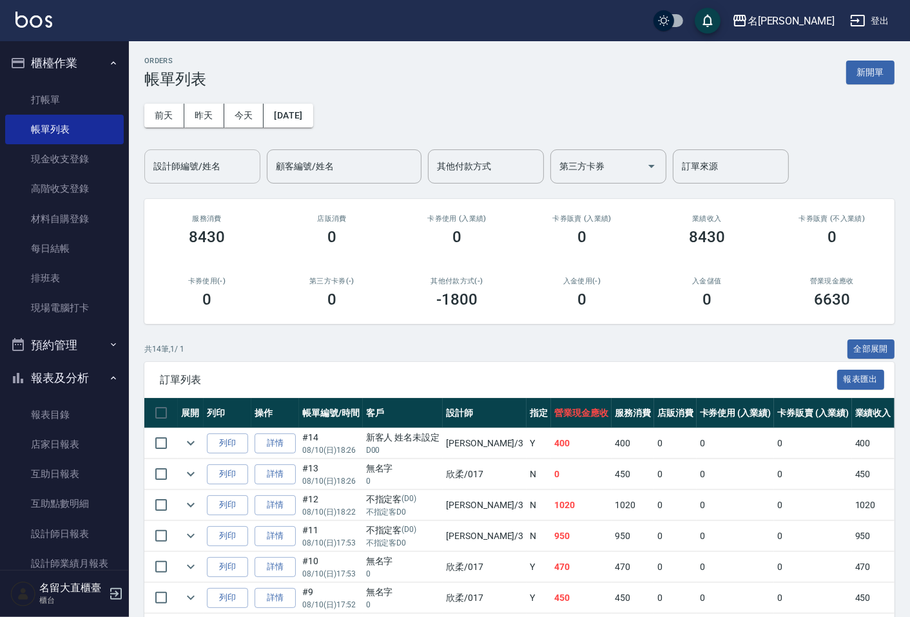
click at [185, 177] on div "設計師編號/姓名" at bounding box center [202, 167] width 116 height 34
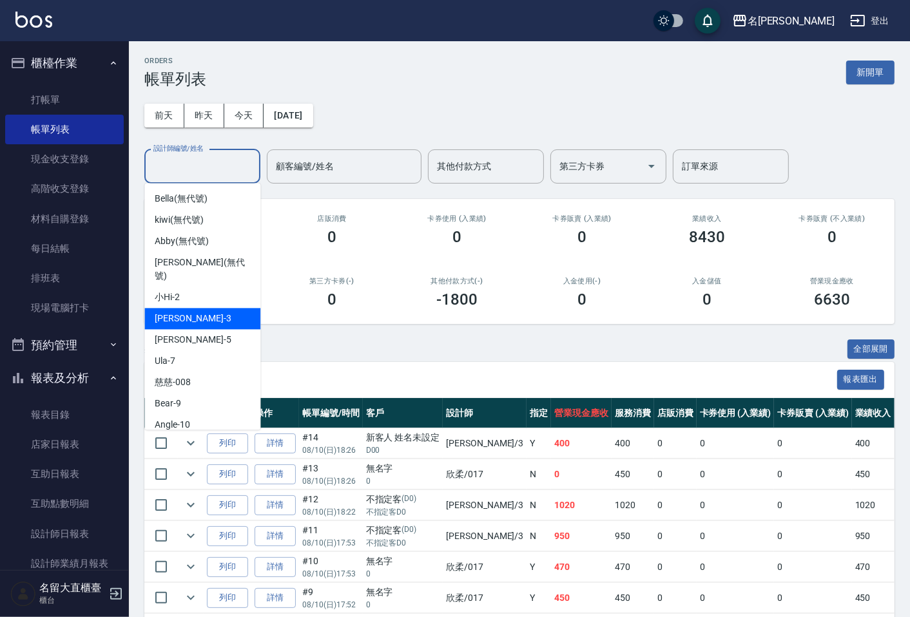
click at [185, 312] on span "[PERSON_NAME]3" at bounding box center [193, 319] width 76 height 14
type input "[PERSON_NAME]3"
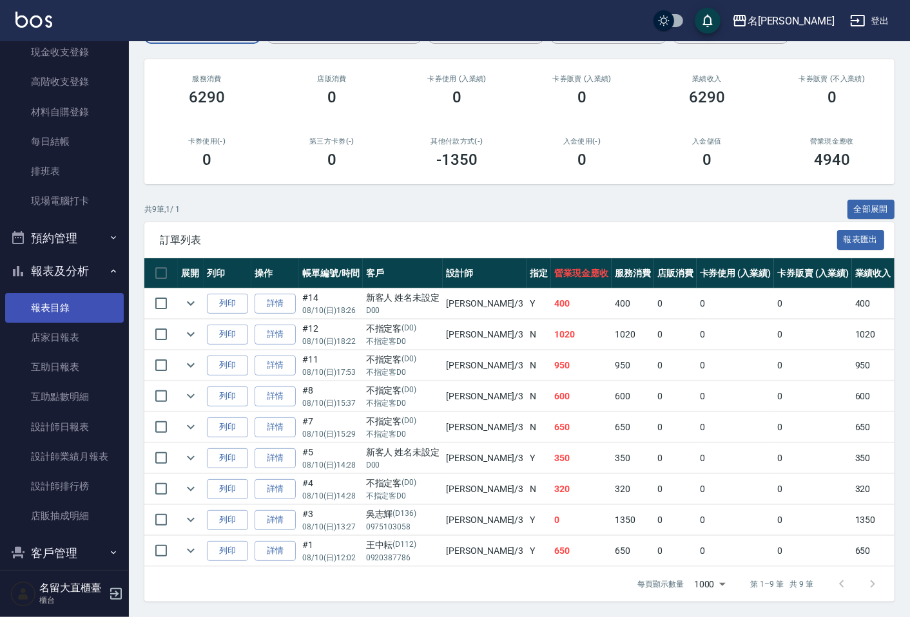
scroll to position [153, 0]
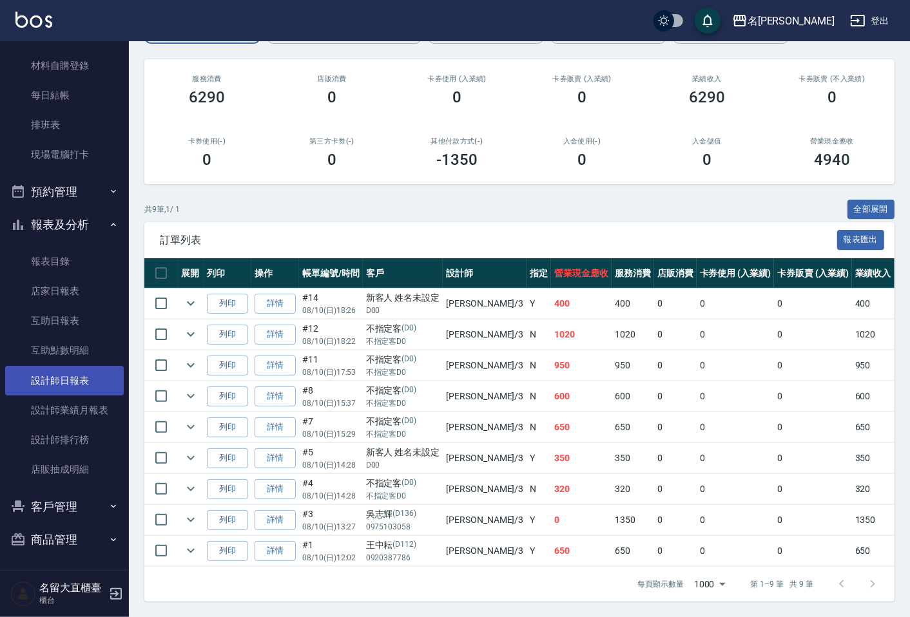
click at [54, 381] on link "設計師日報表" at bounding box center [64, 381] width 119 height 30
